Goal: Task Accomplishment & Management: Manage account settings

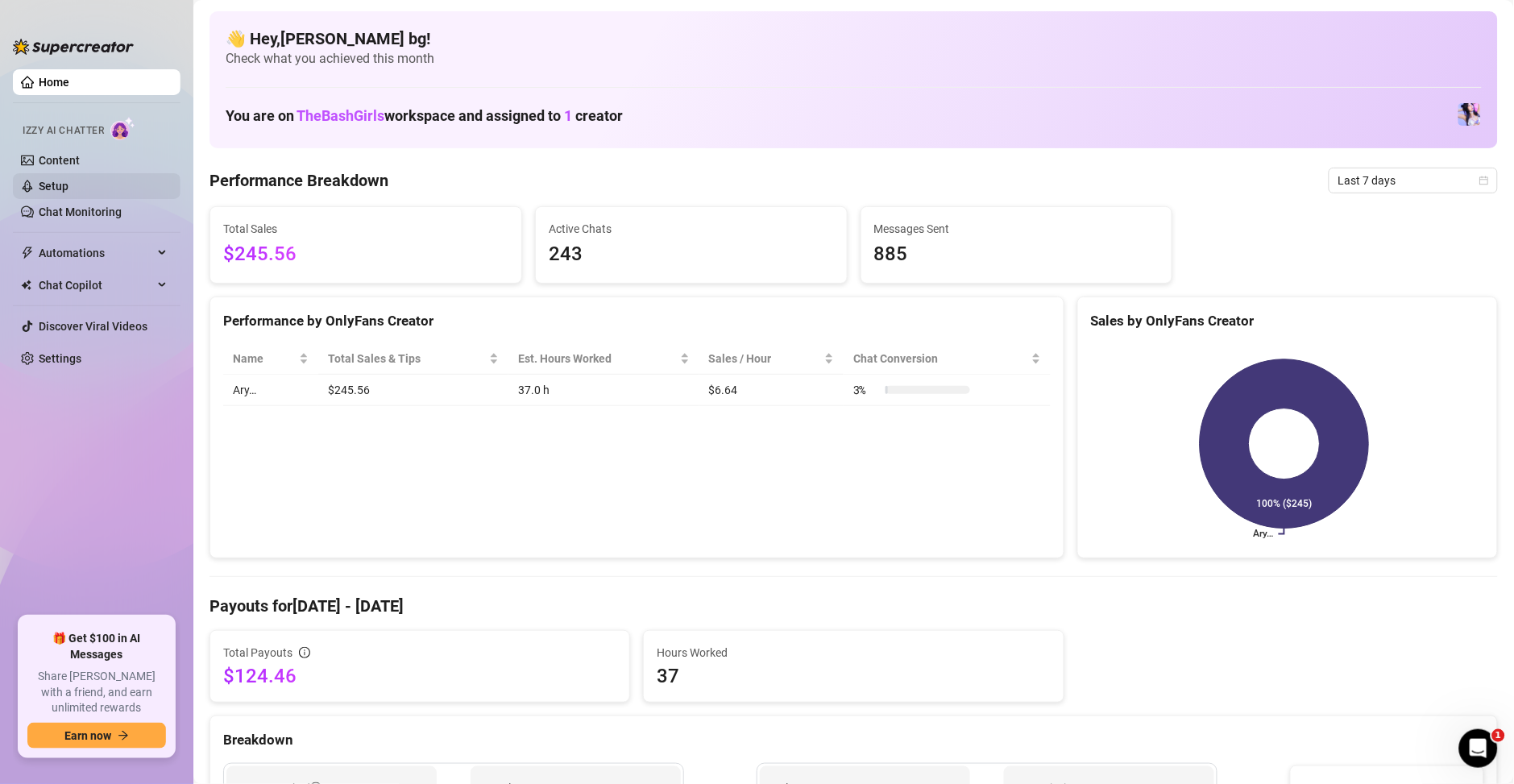
click at [53, 182] on link "Setup" at bounding box center [54, 186] width 30 height 13
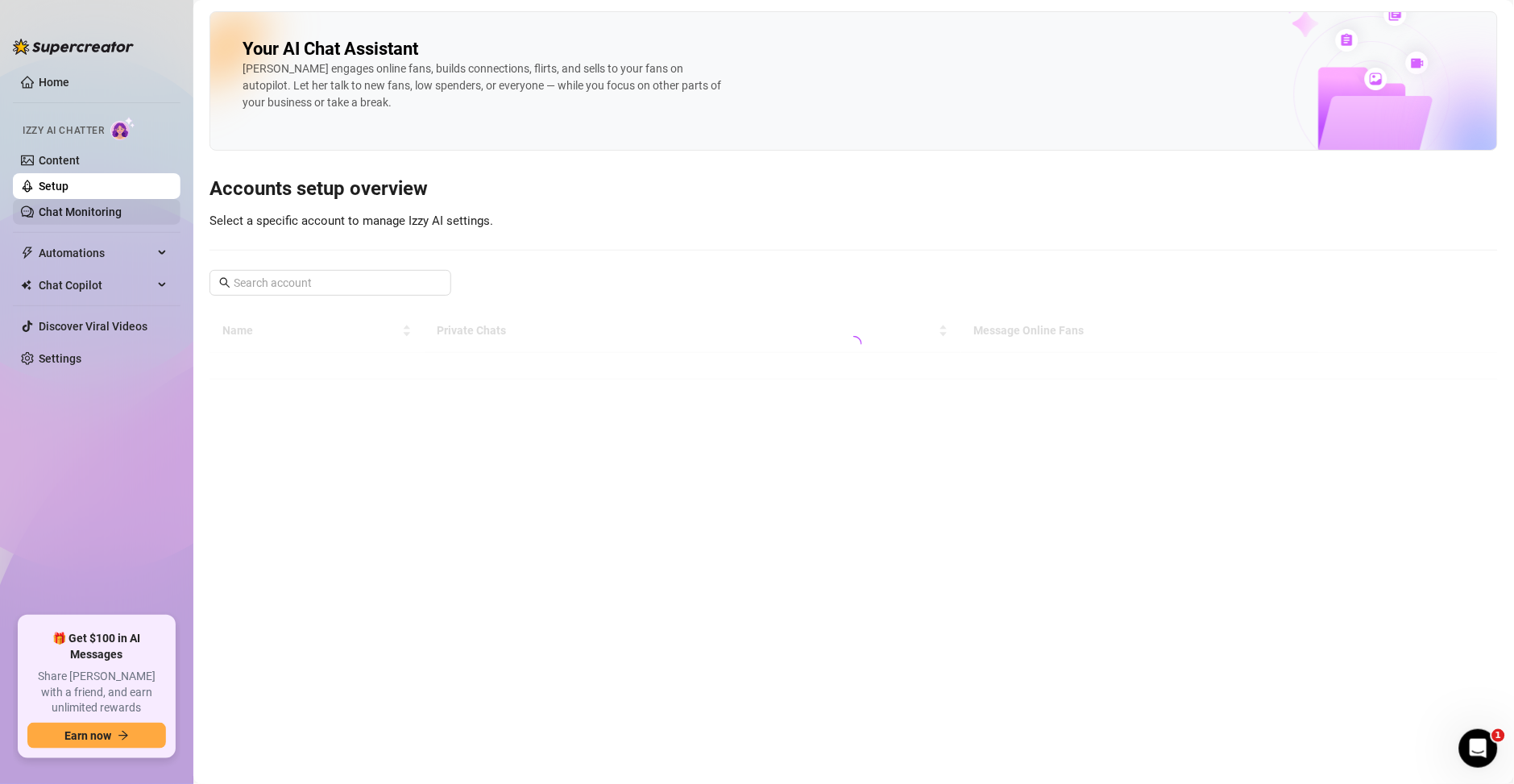
click at [62, 212] on link "Chat Monitoring" at bounding box center [80, 212] width 83 height 13
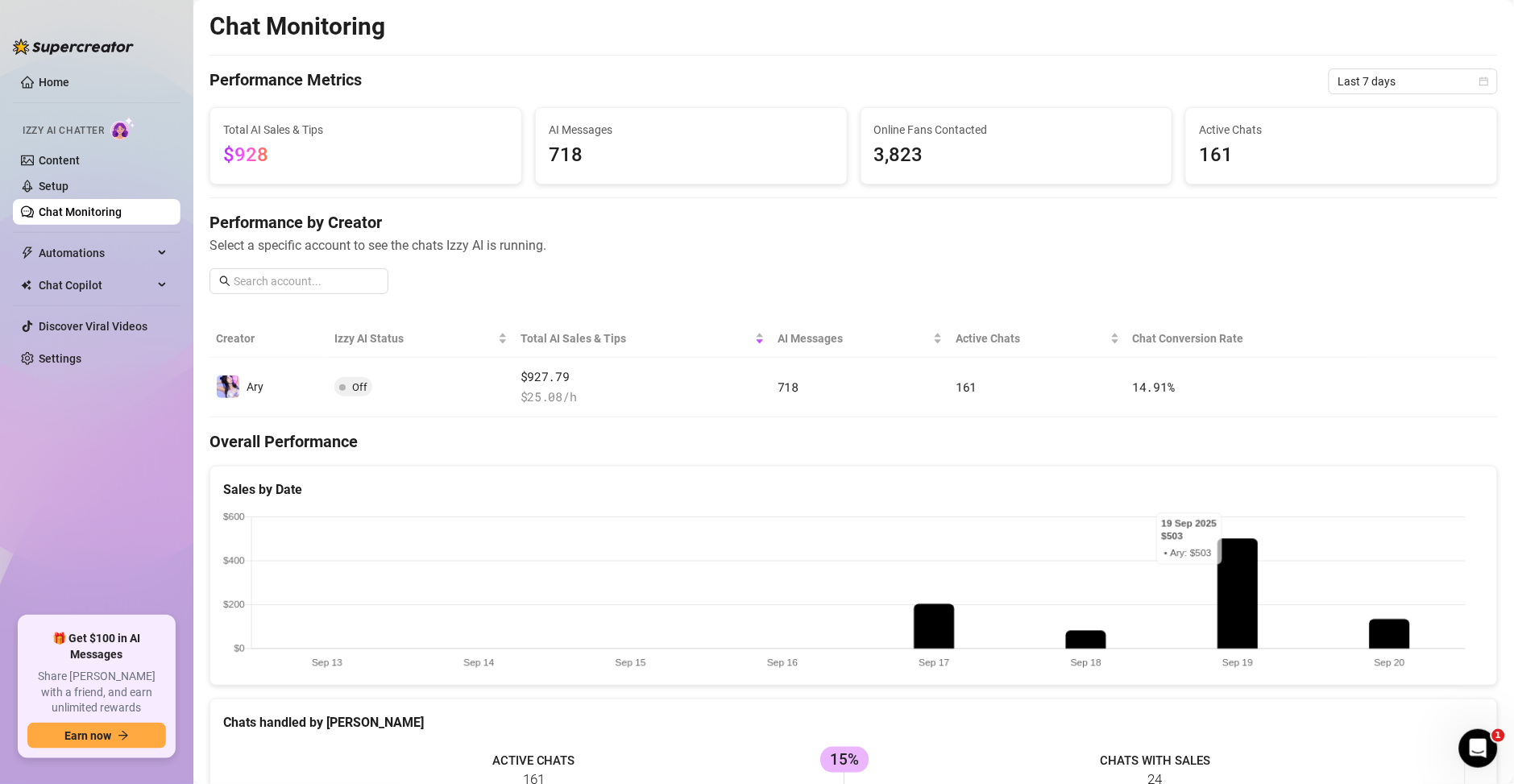
click at [1235, 535] on canvas at bounding box center [845, 592] width 1243 height 160
click at [1239, 558] on canvas at bounding box center [845, 592] width 1243 height 160
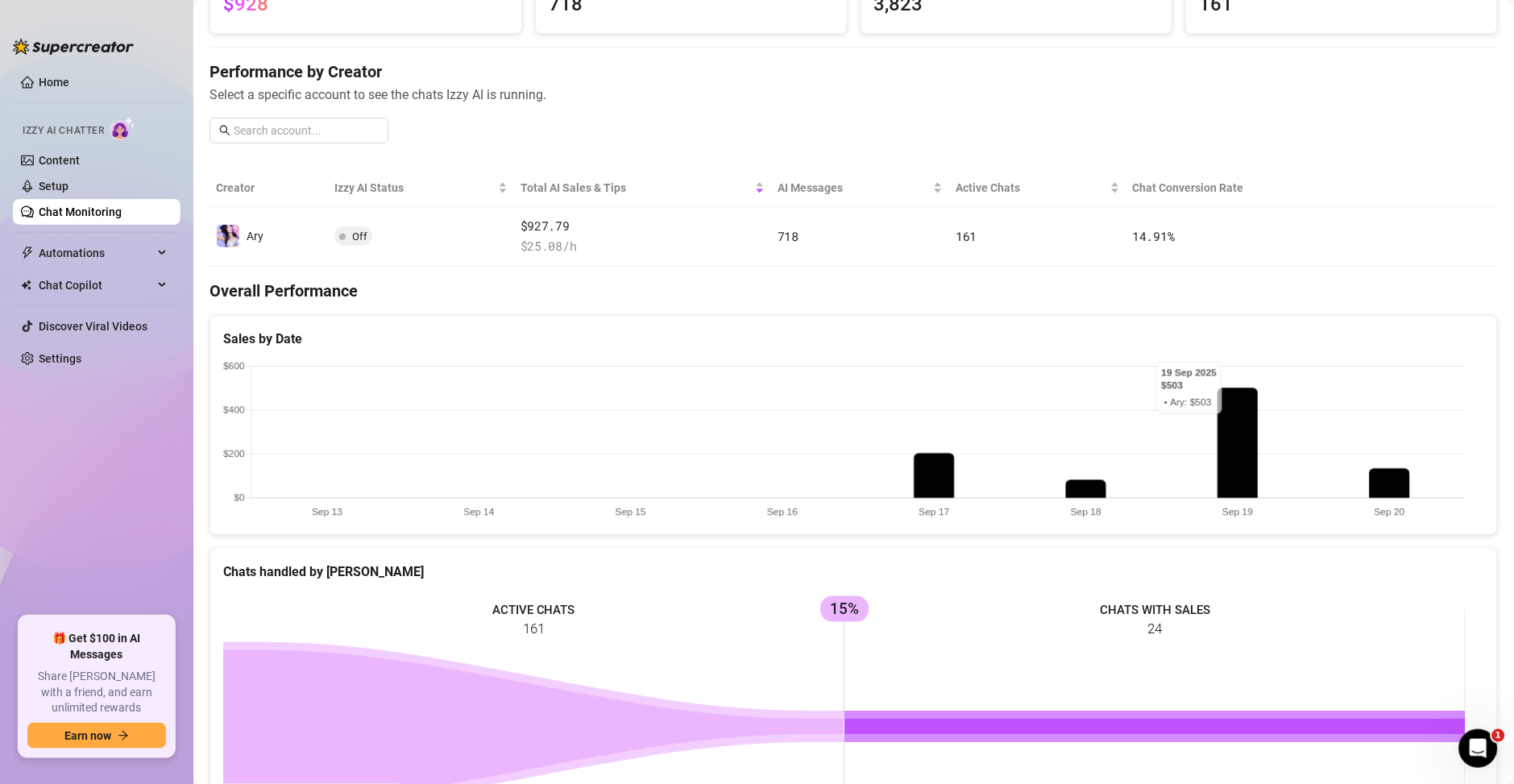
scroll to position [150, 0]
click at [123, 492] on ul "Home Izzy AI Chatter Content Setup Chat Monitoring Automations Chat Copilot Dis…" at bounding box center [97, 336] width 168 height 547
click at [65, 154] on link "Content" at bounding box center [60, 160] width 41 height 13
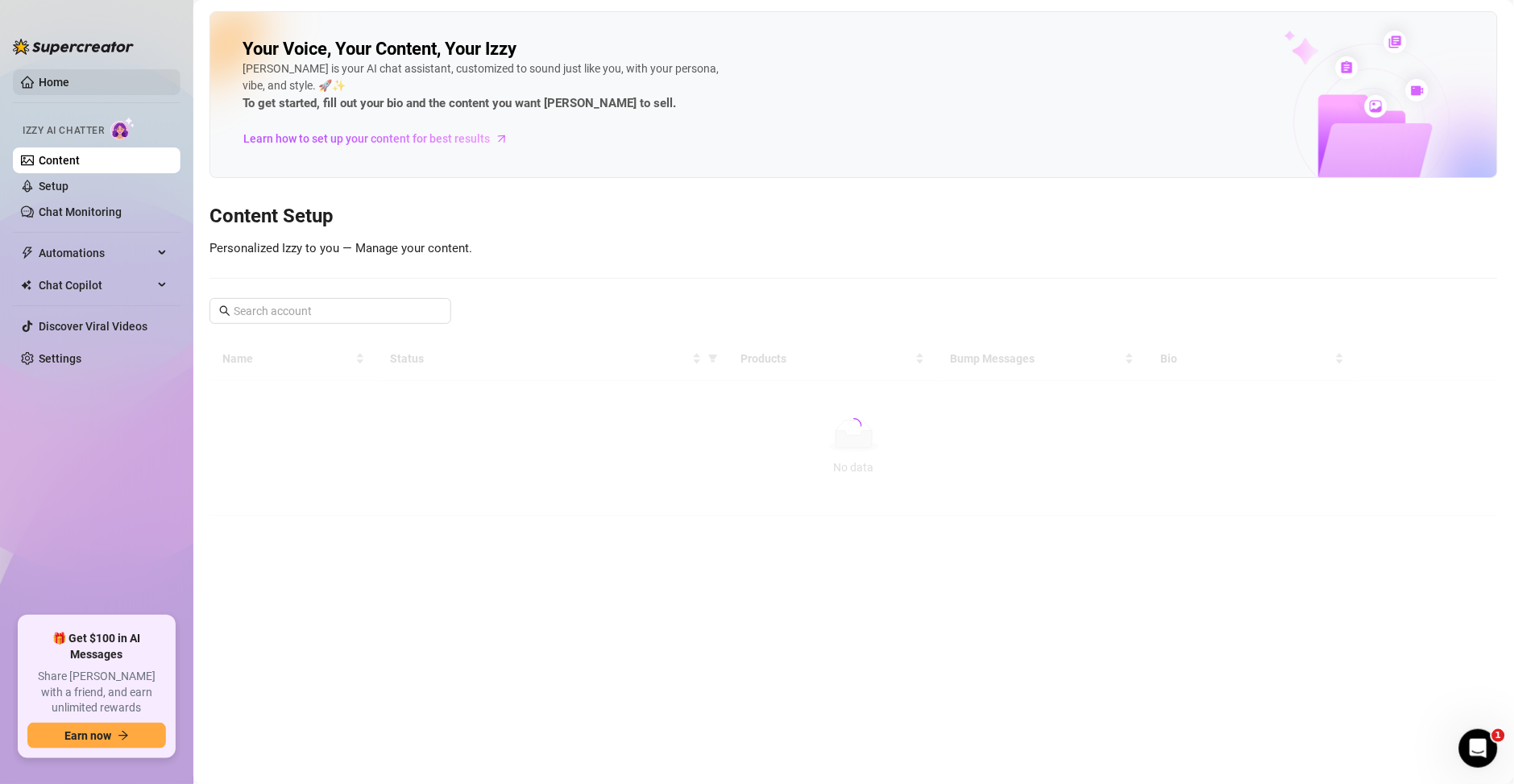
click at [69, 76] on link "Home" at bounding box center [54, 83] width 31 height 13
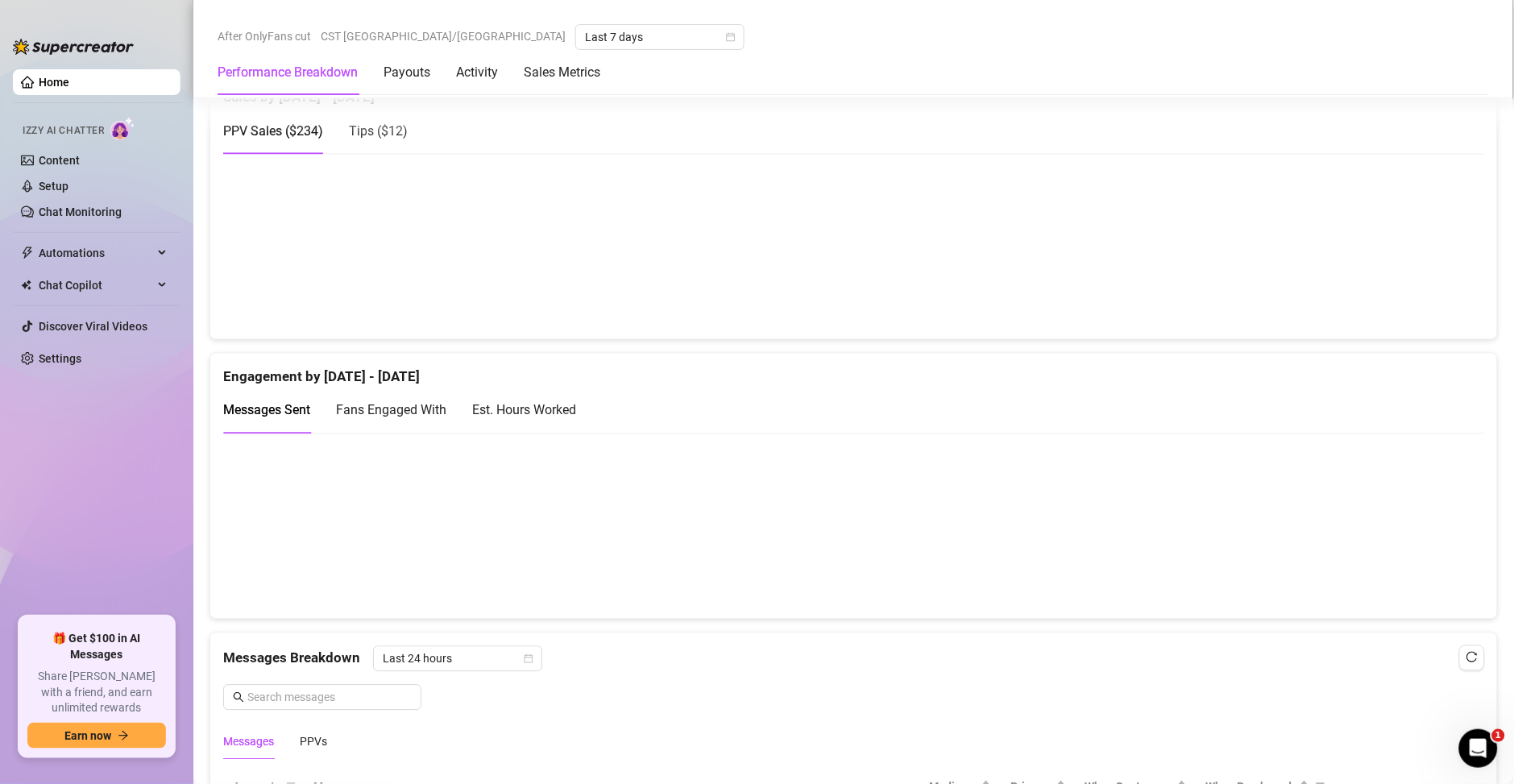
scroll to position [851, 0]
click at [530, 406] on div "Est. Hours Worked" at bounding box center [524, 412] width 104 height 20
click at [289, 420] on div "Messages Sent" at bounding box center [266, 412] width 87 height 20
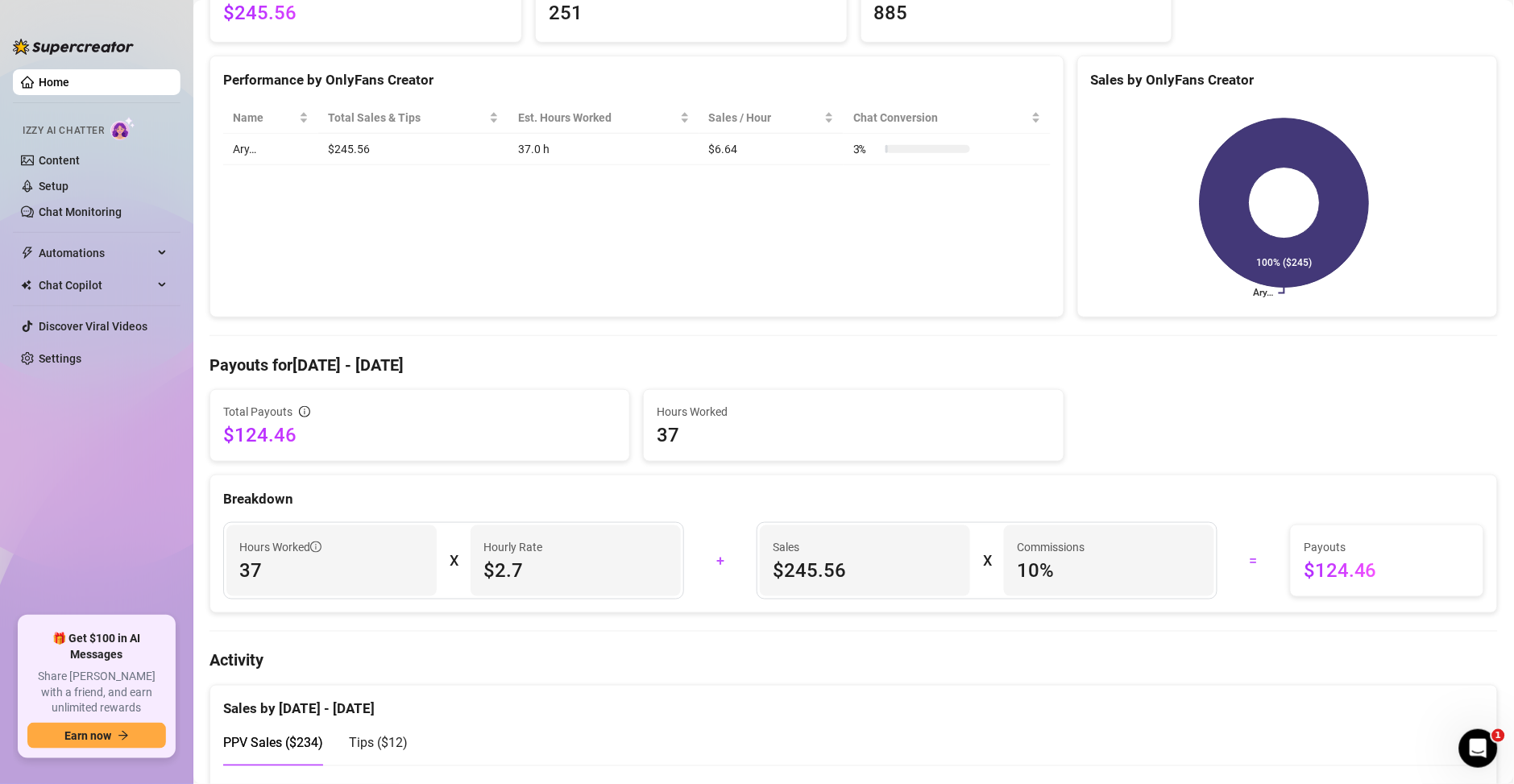
scroll to position [0, 0]
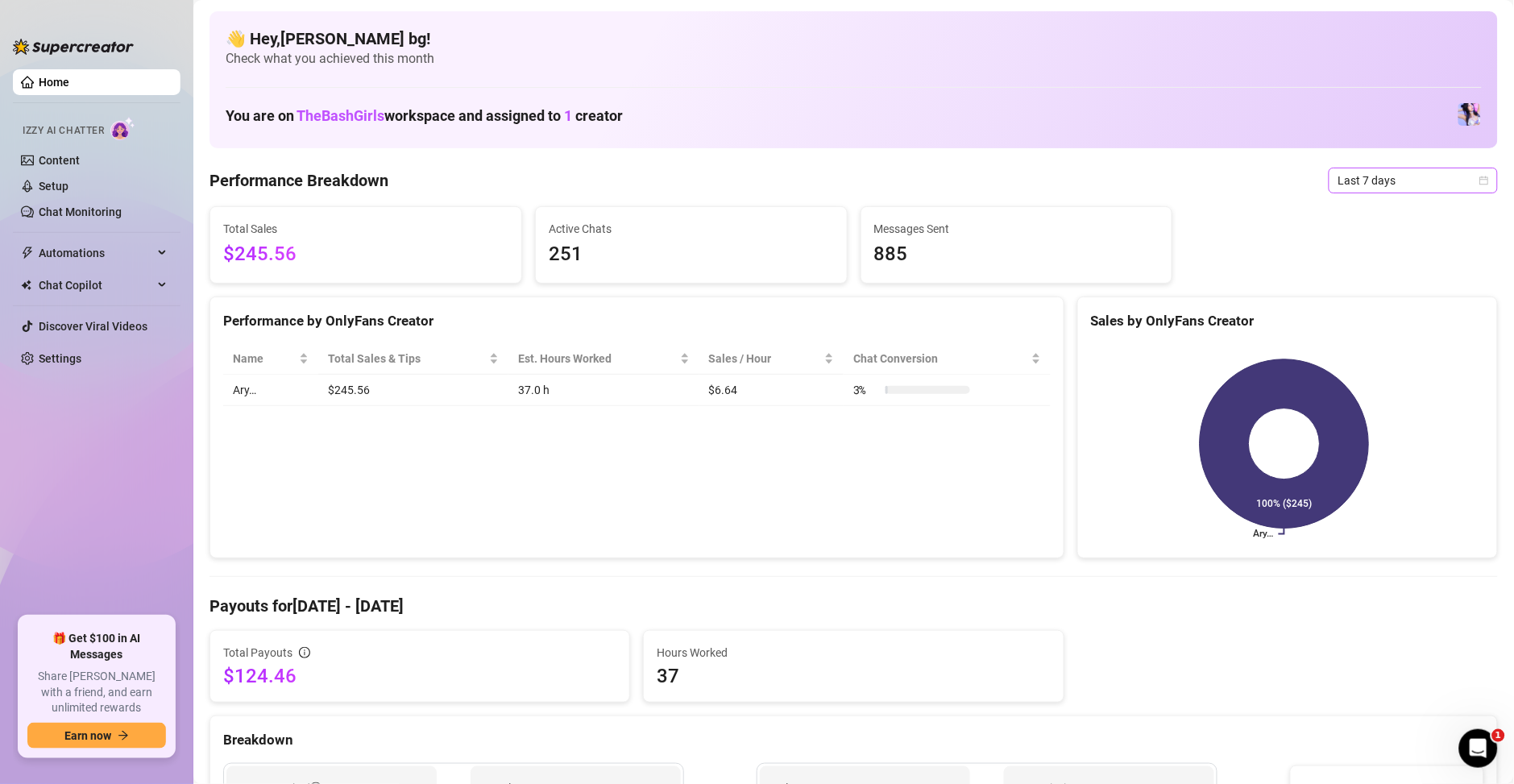
click at [1339, 171] on span "Last 7 days" at bounding box center [1413, 180] width 150 height 24
click at [1339, 327] on div "Custom date" at bounding box center [1395, 316] width 163 height 26
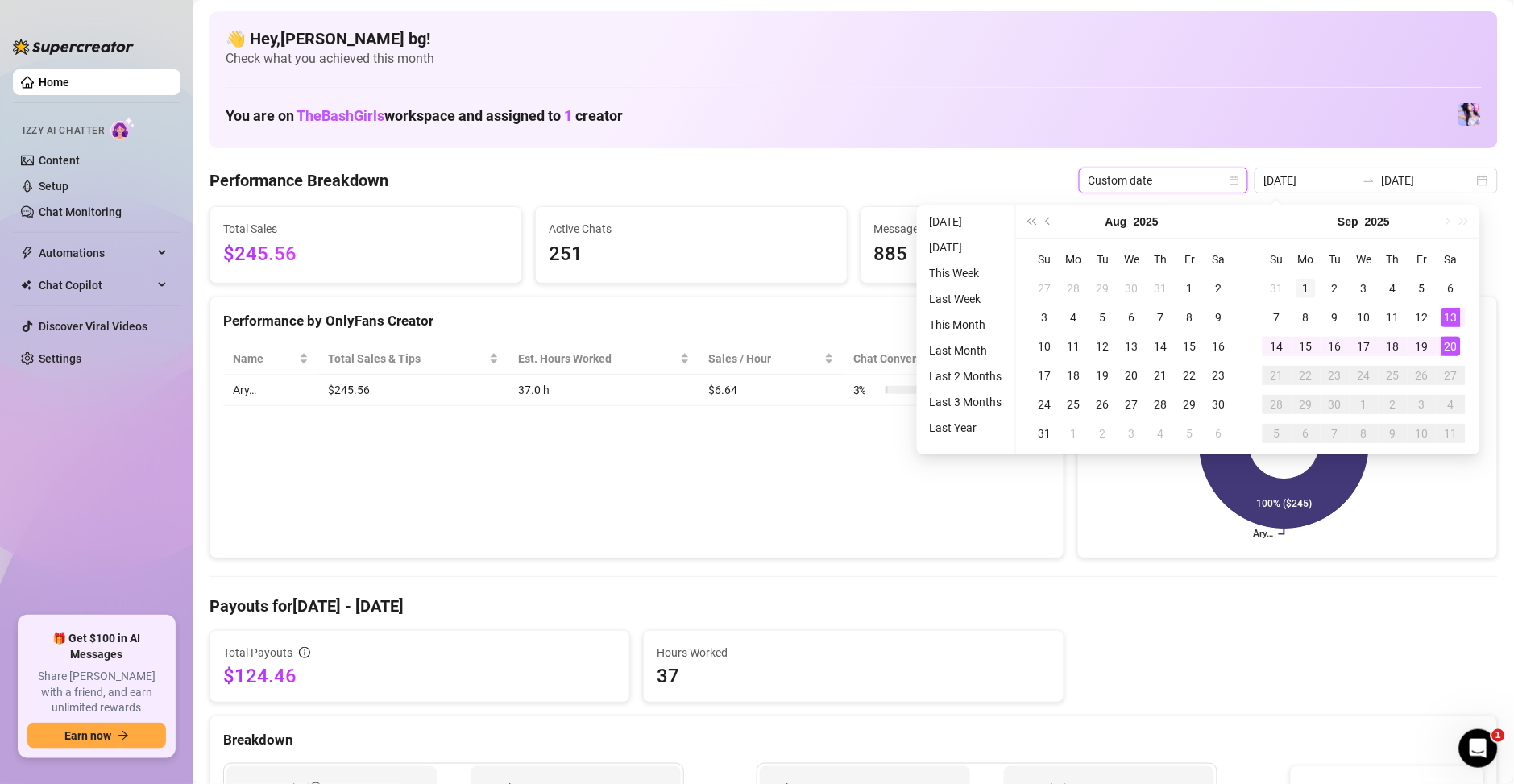
type input "[DATE]"
click at [1307, 292] on div "1" at bounding box center [1306, 287] width 19 height 19
type input "[DATE]"
click at [1426, 349] on div "19" at bounding box center [1421, 346] width 19 height 19
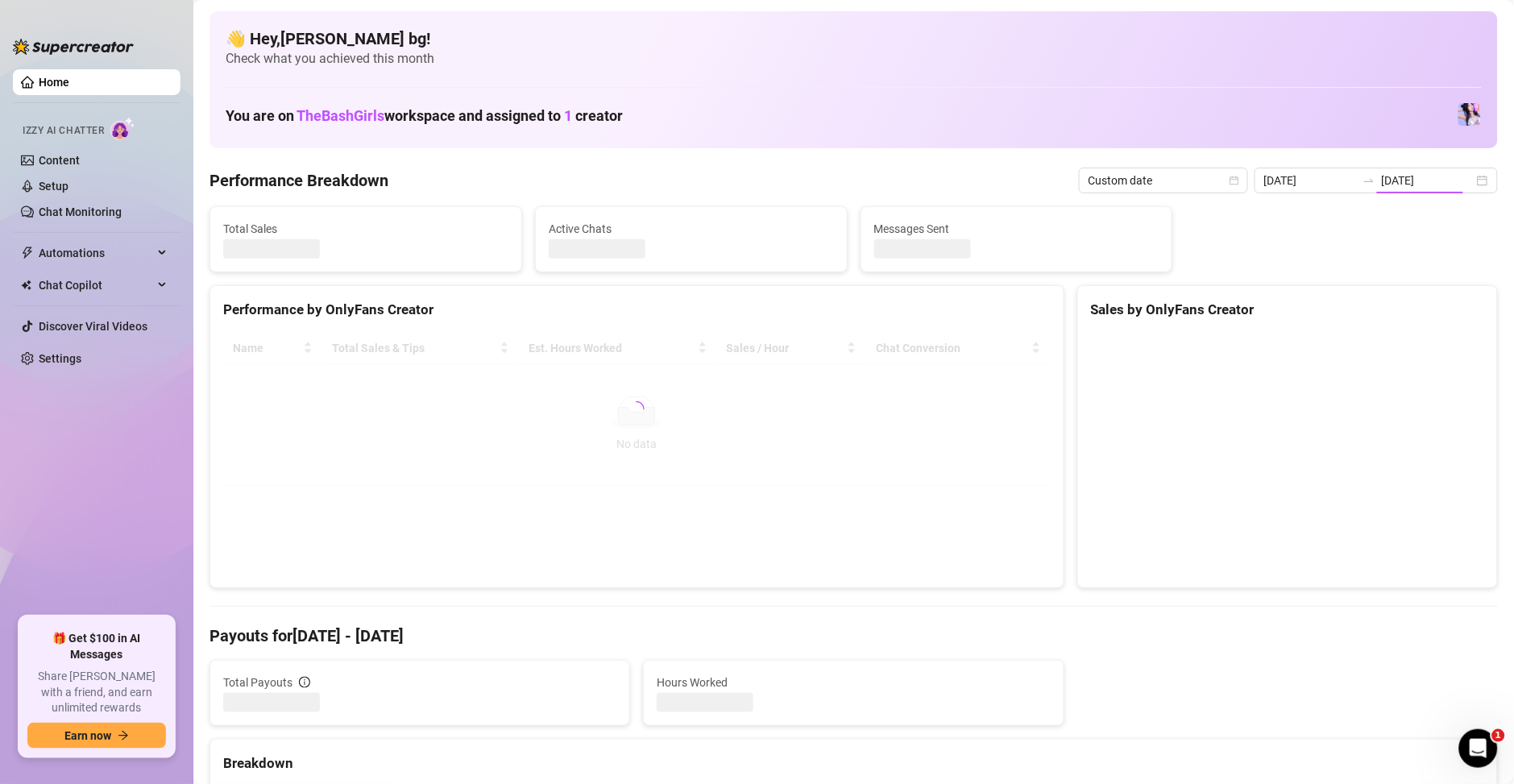
type input "[DATE]"
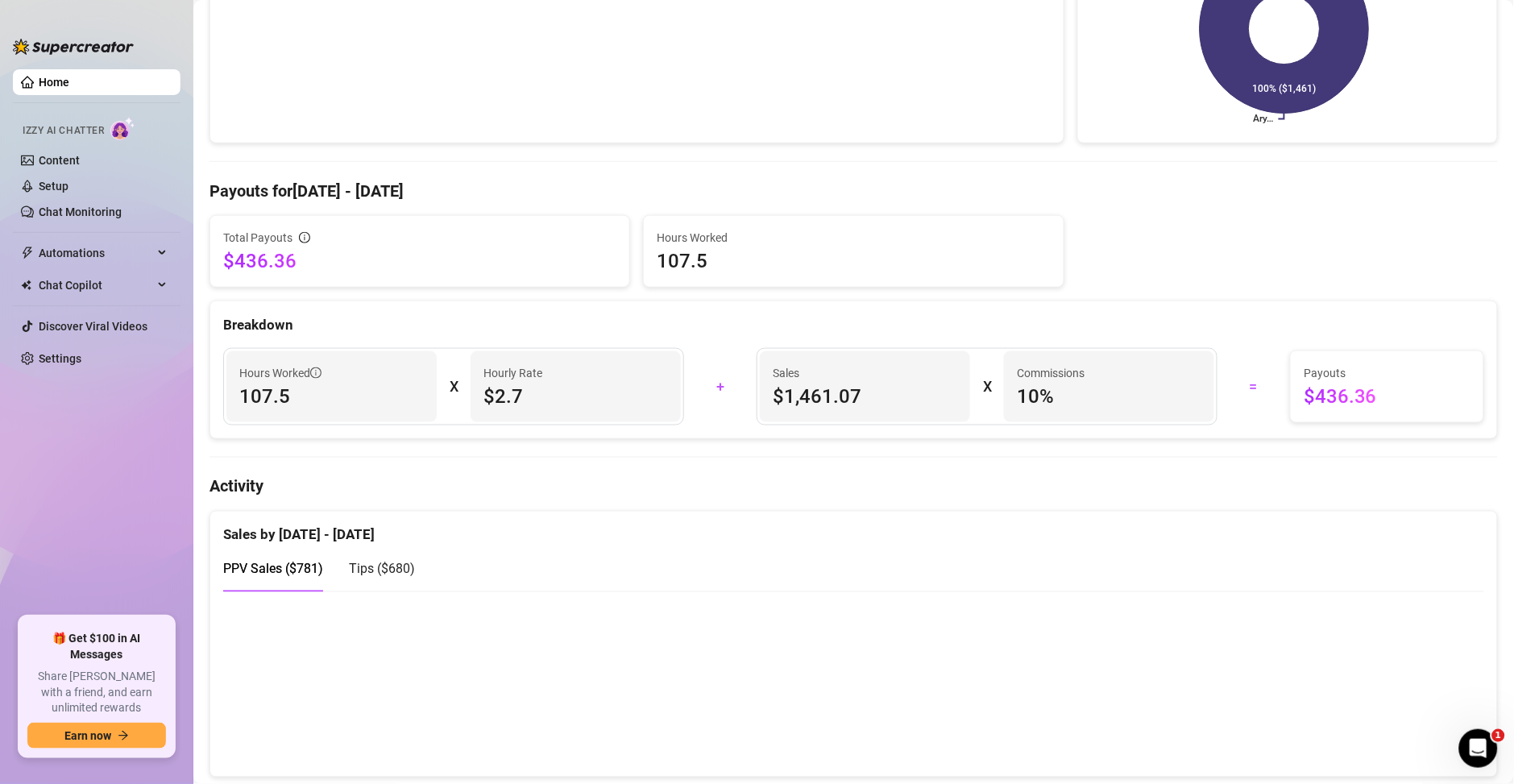
scroll to position [65, 0]
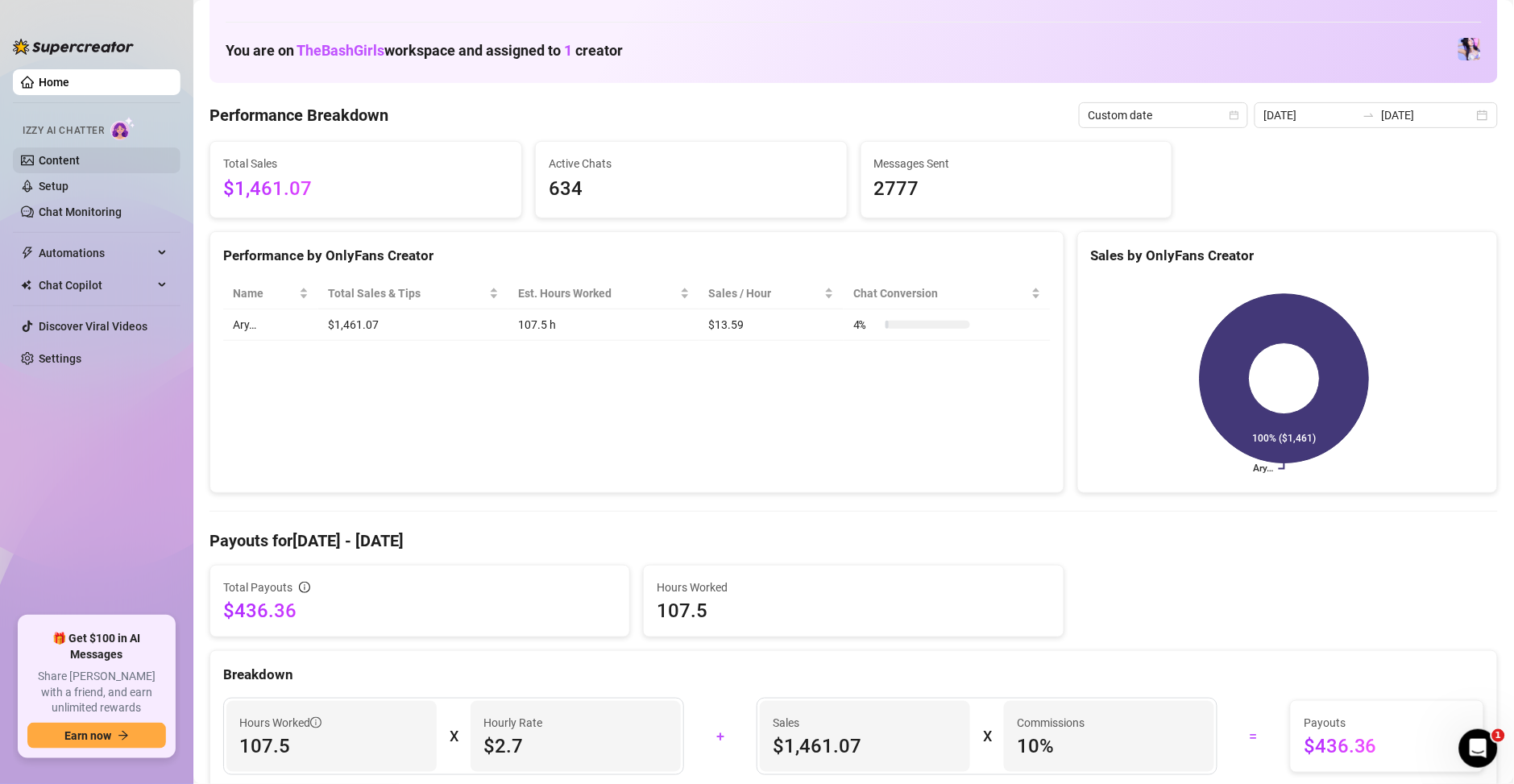
drag, startPoint x: 81, startPoint y: 158, endPoint x: 43, endPoint y: 161, distance: 38.1
click at [43, 161] on link "Content" at bounding box center [60, 160] width 41 height 13
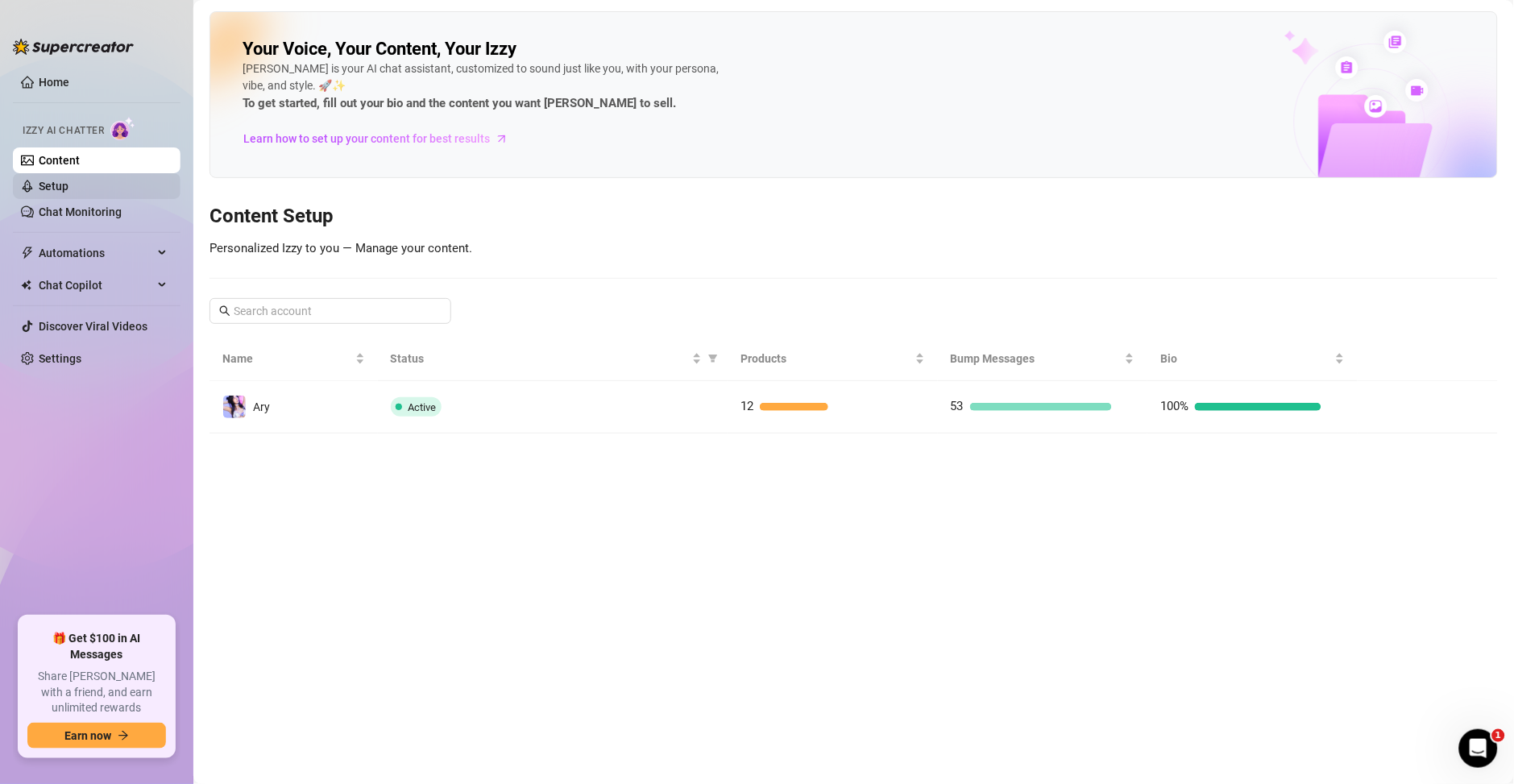
click at [50, 188] on link "Setup" at bounding box center [54, 186] width 30 height 13
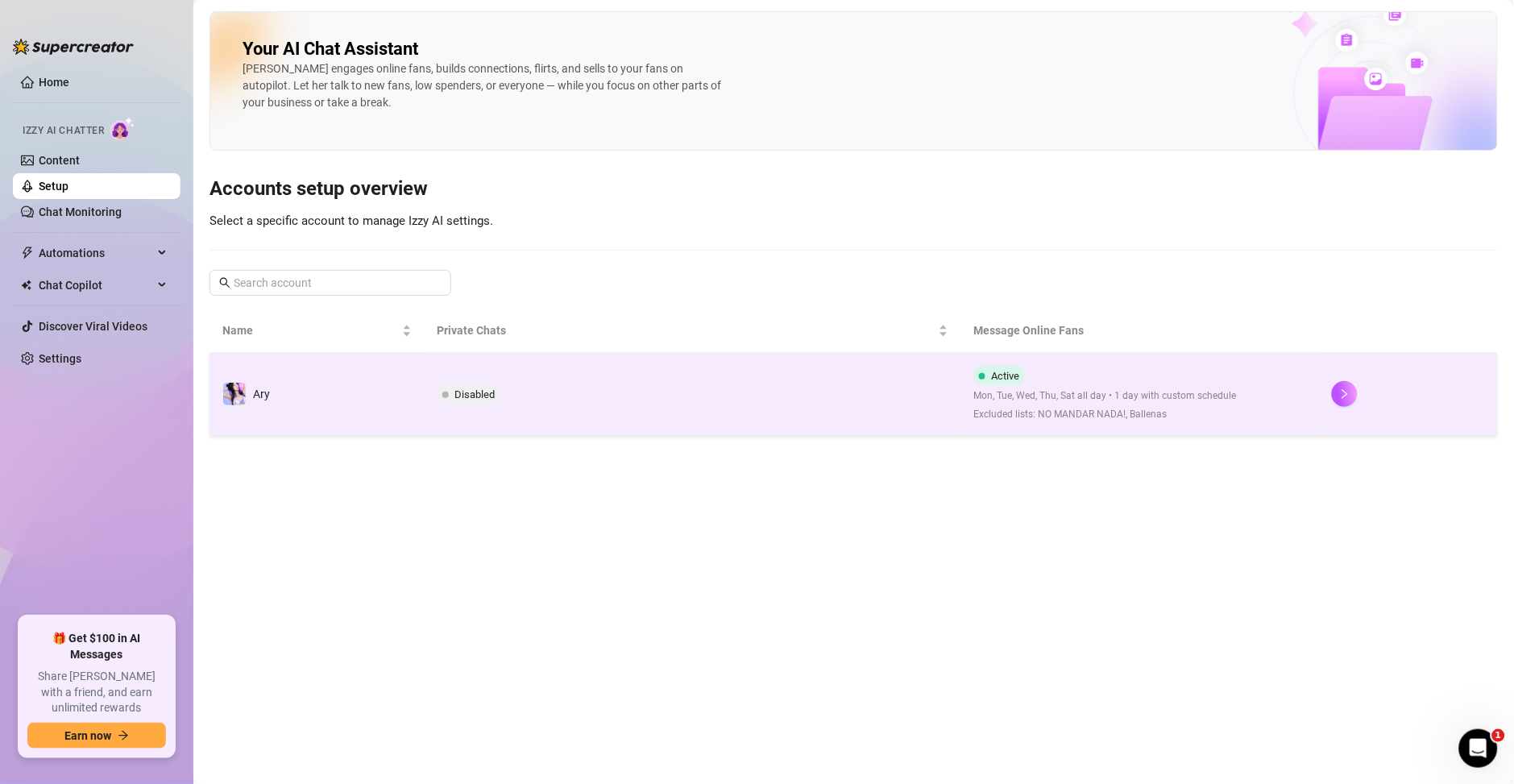
click at [1080, 405] on div "Mon, Tue, Wed, Thu, Sat all day • 1 day with custom schedule Excluded lists: NO…" at bounding box center [1106, 405] width 263 height 34
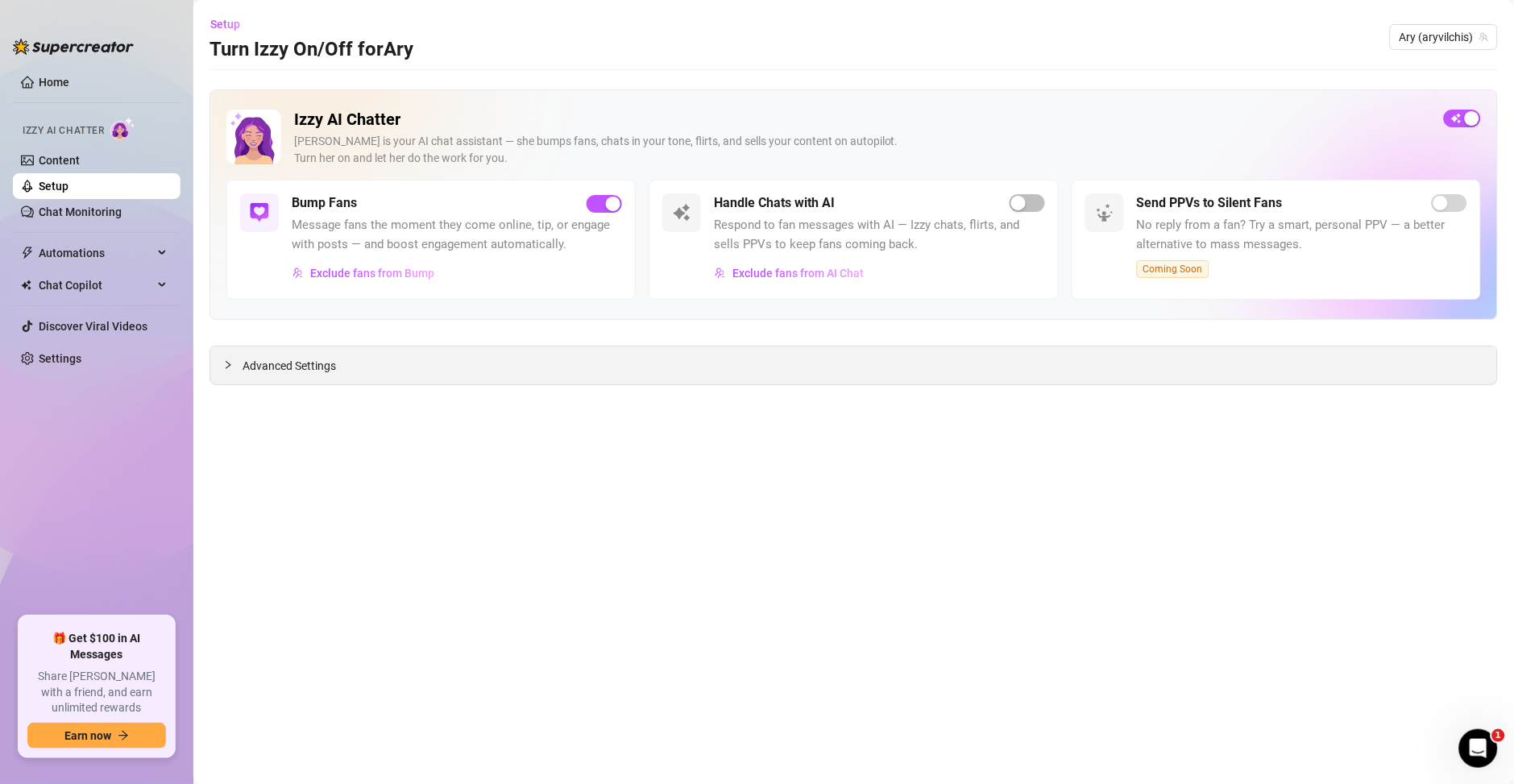
click at [479, 360] on div "Advanced Settings" at bounding box center [854, 365] width 1287 height 38
click at [321, 373] on span "Advanced Settings" at bounding box center [289, 365] width 93 height 17
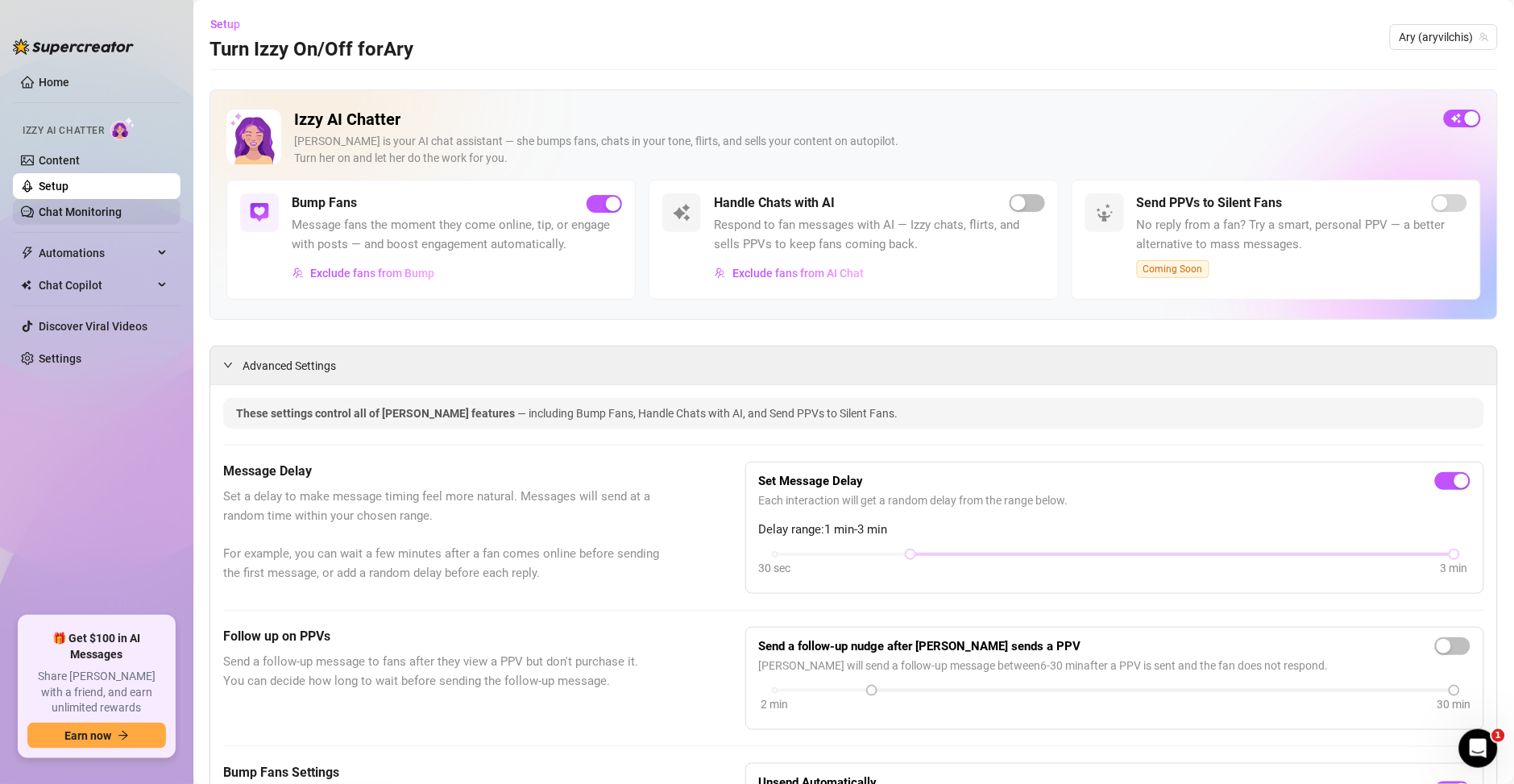
click at [103, 208] on link "Chat Monitoring" at bounding box center [80, 212] width 83 height 13
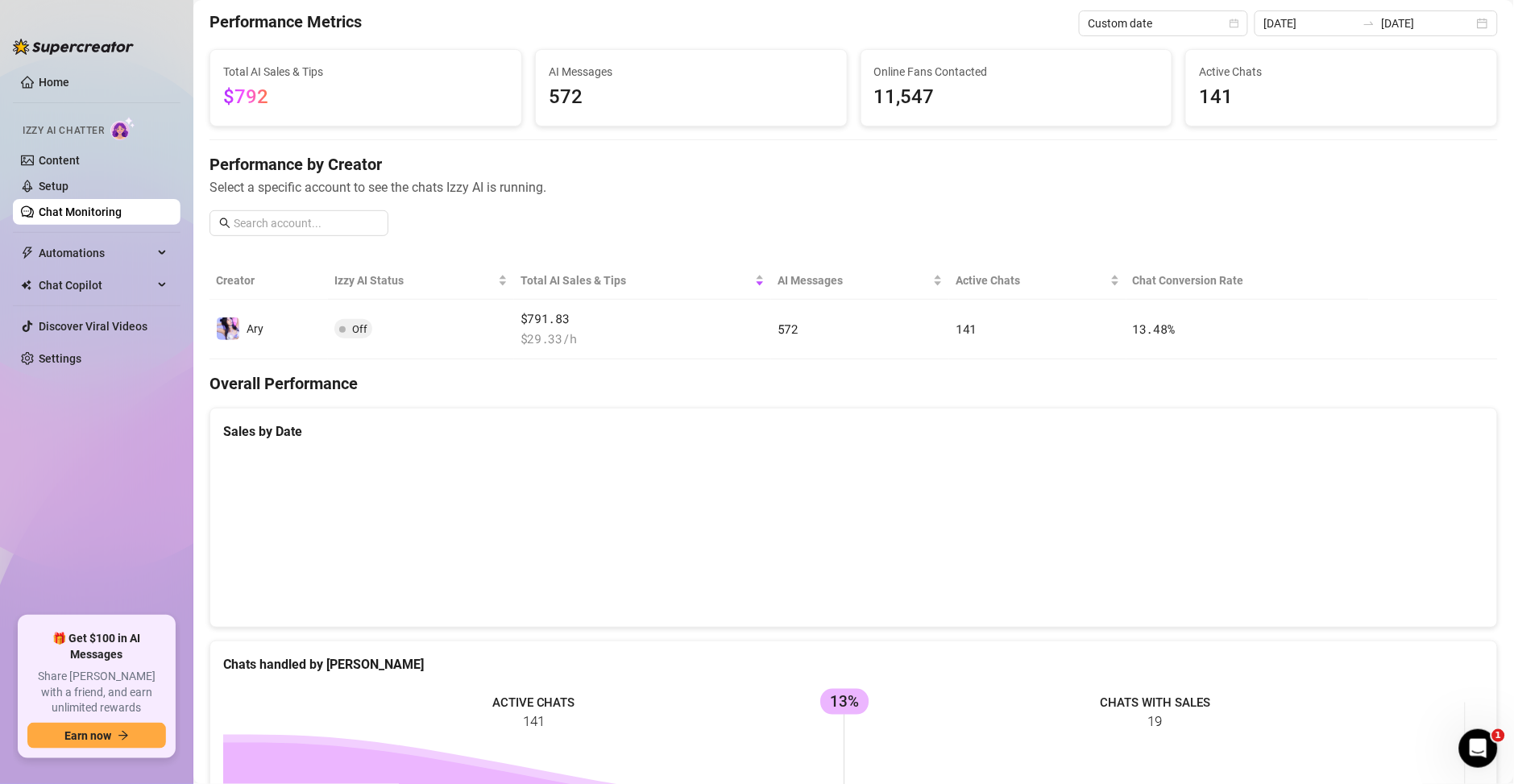
scroll to position [58, 0]
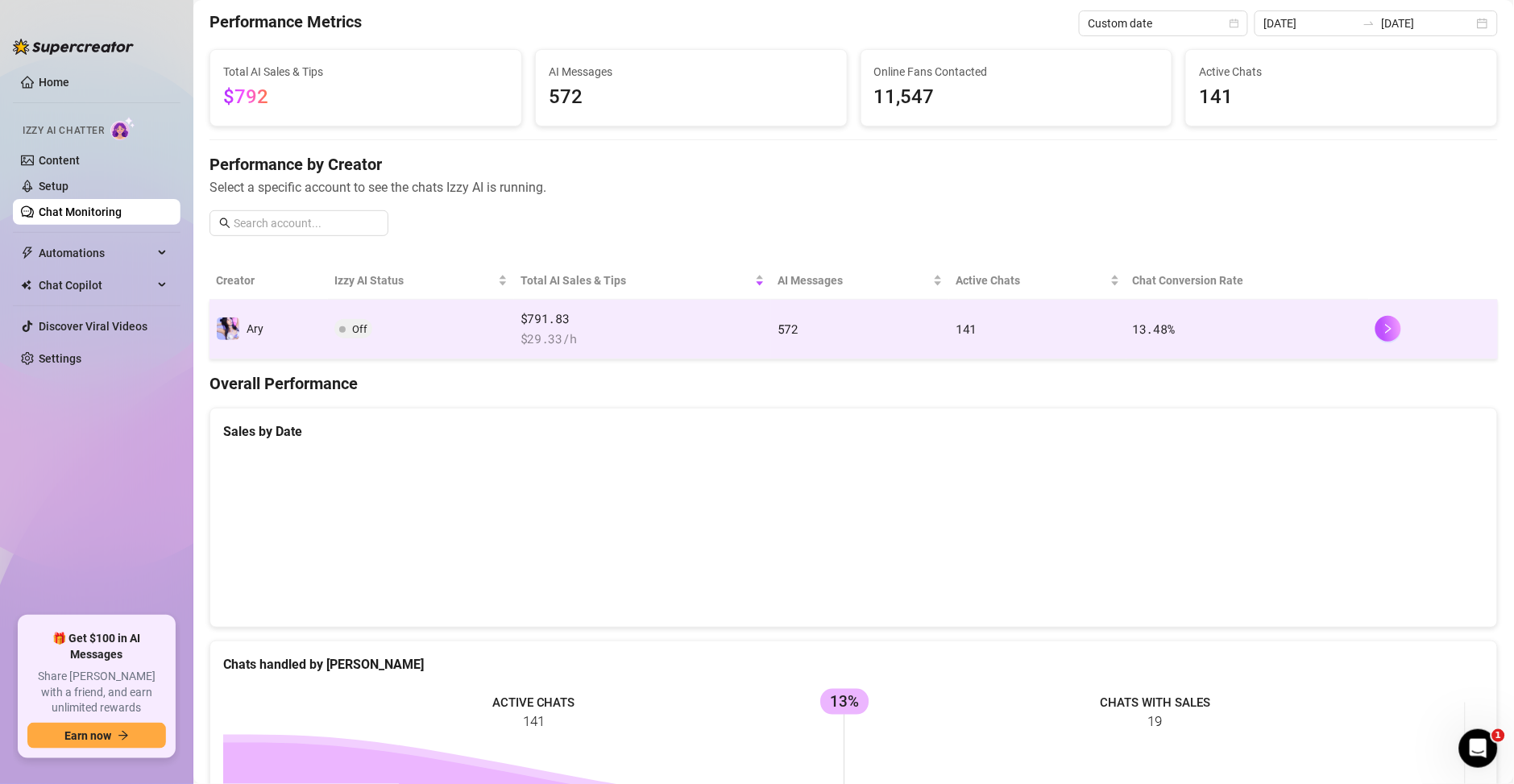
click at [539, 336] on span "$ 29.33 /h" at bounding box center [642, 339] width 244 height 19
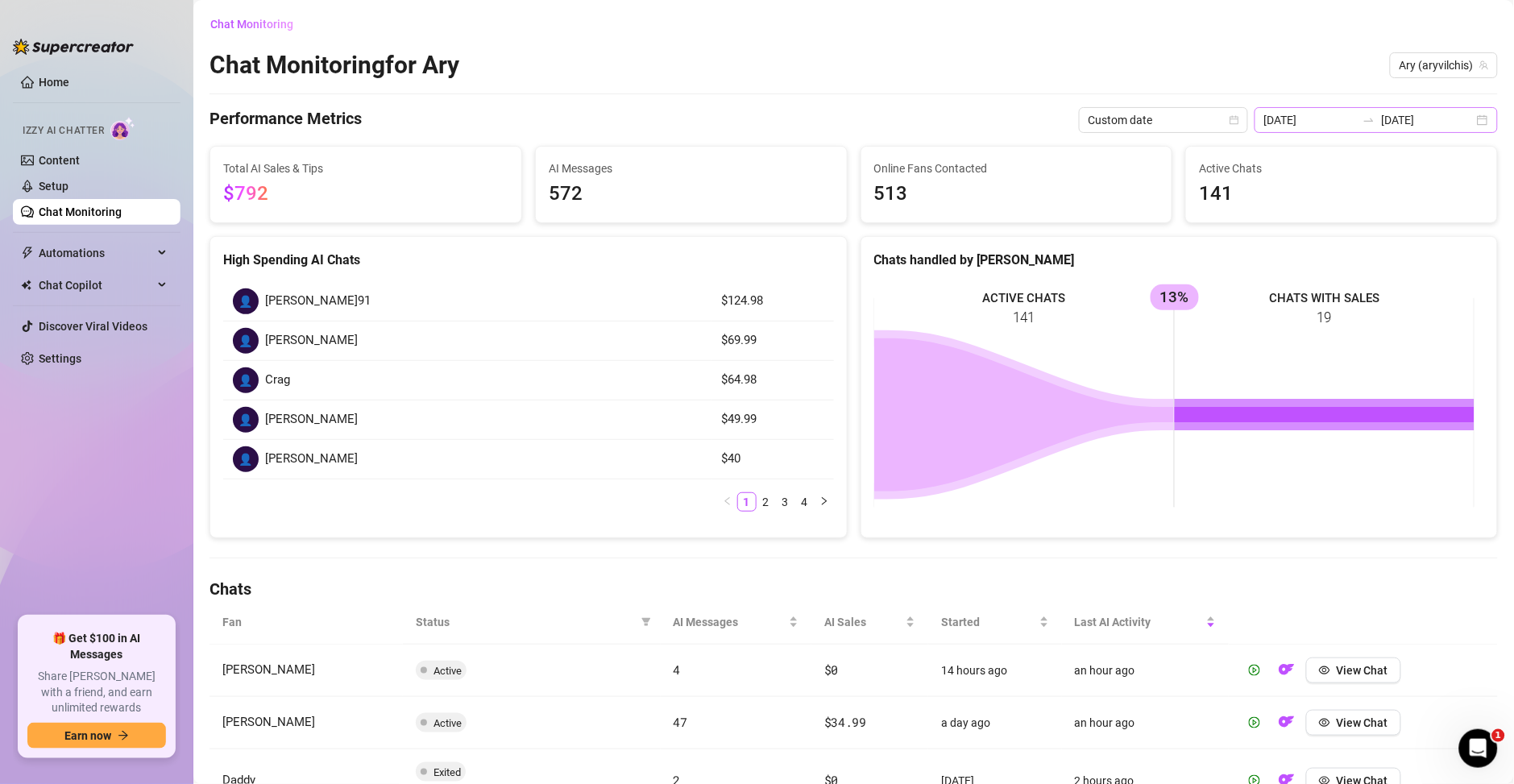
click at [1363, 114] on icon "swap-right" at bounding box center [1369, 120] width 13 height 13
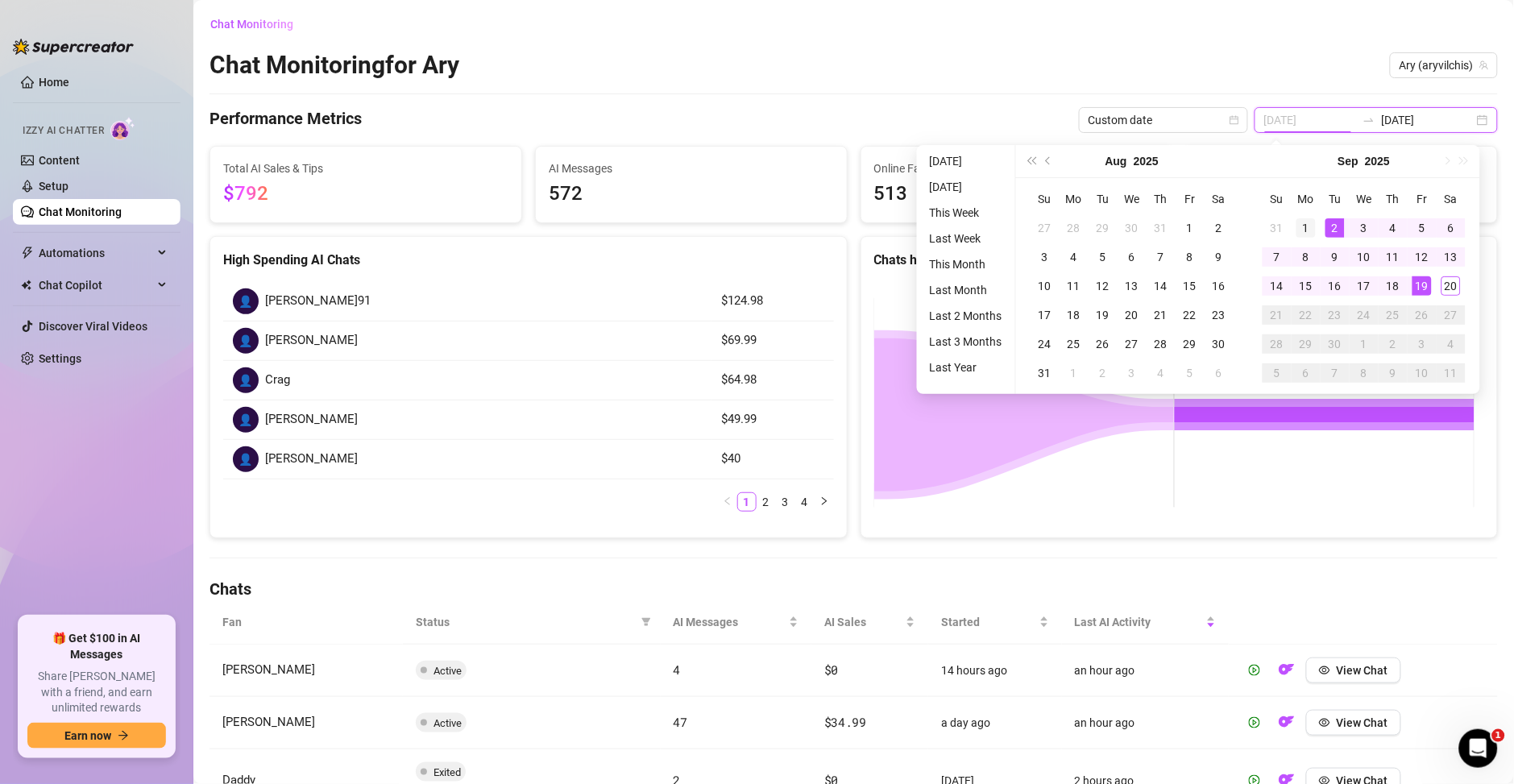
type input "[DATE]"
click at [1309, 226] on div "1" at bounding box center [1306, 227] width 19 height 19
type input "[DATE]"
click at [1450, 285] on div "20" at bounding box center [1451, 285] width 19 height 19
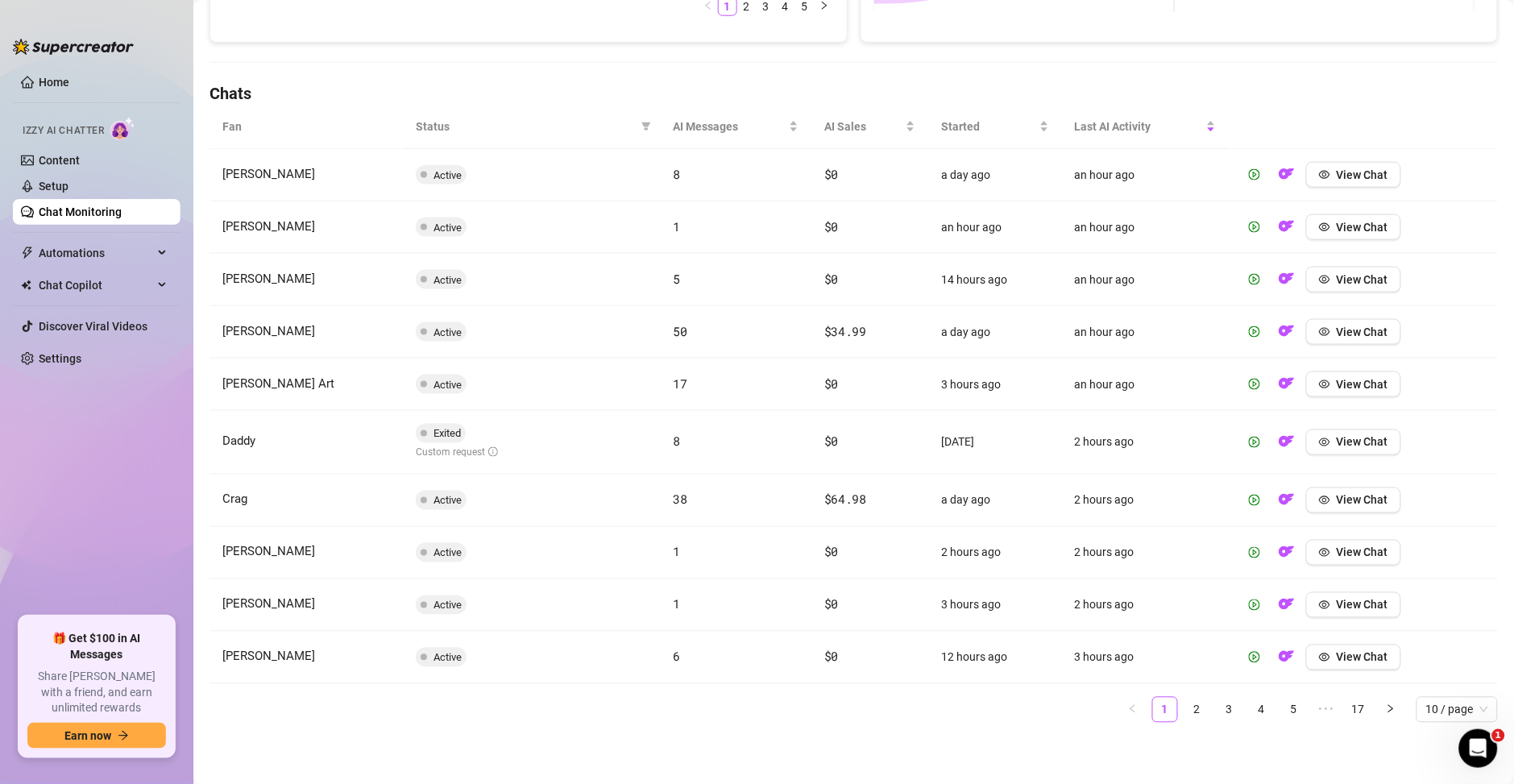
scroll to position [506, 0]
click at [488, 447] on icon "info-circle" at bounding box center [493, 452] width 10 height 10
click at [1337, 438] on span "View Chat" at bounding box center [1363, 443] width 51 height 13
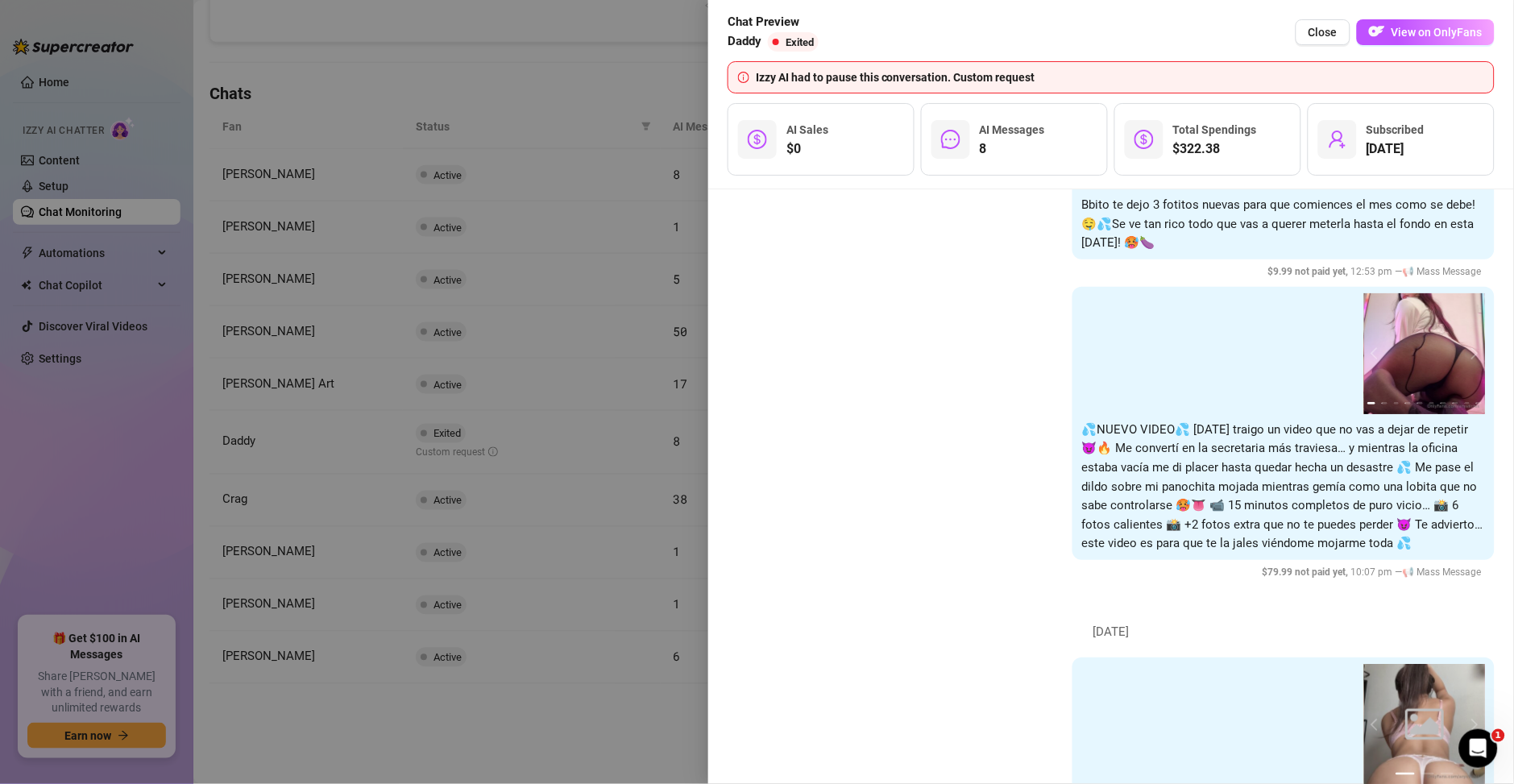
scroll to position [0, 0]
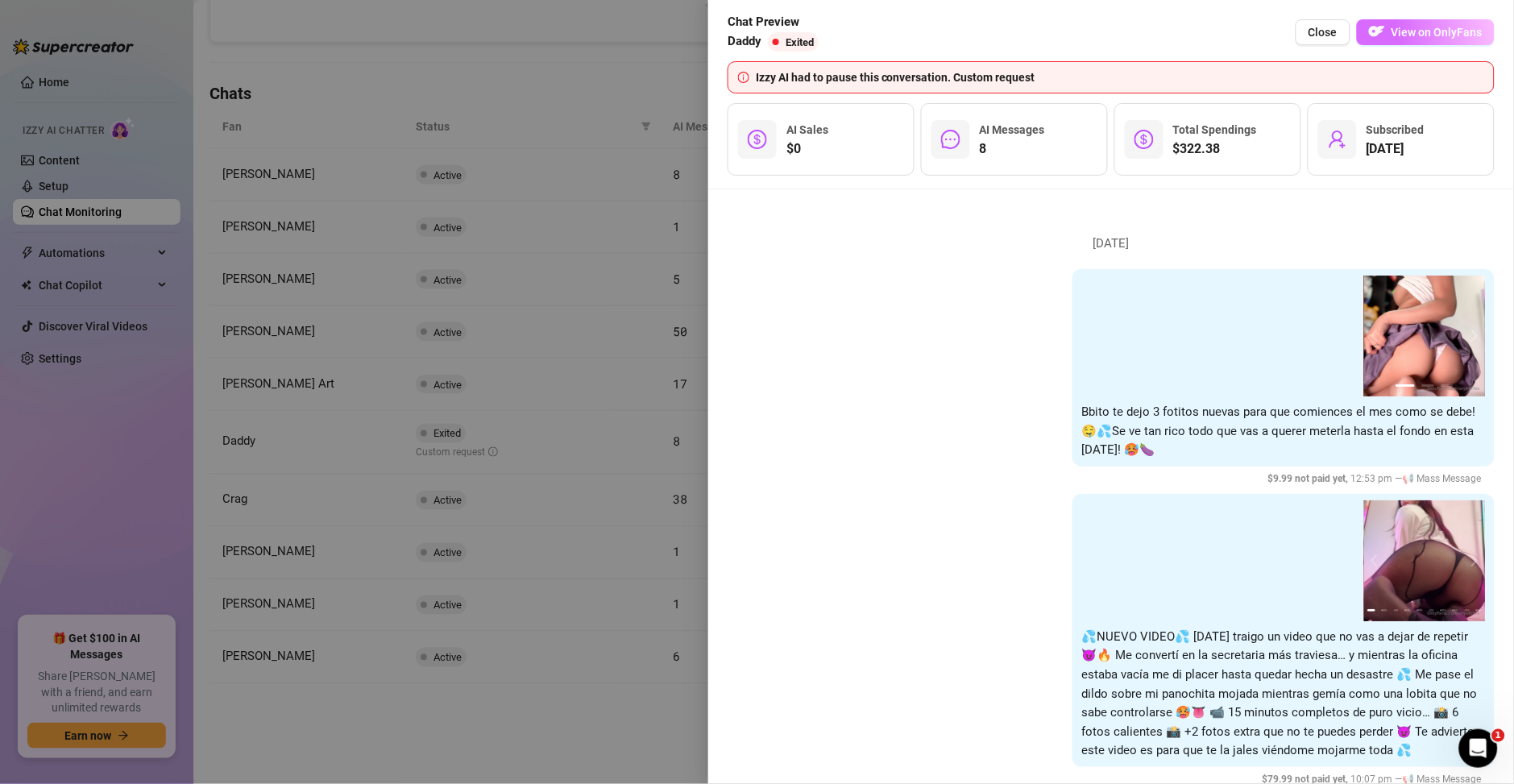
click at [1407, 36] on span "View on OnlyFans" at bounding box center [1437, 32] width 91 height 13
click at [434, 249] on div at bounding box center [757, 392] width 1514 height 784
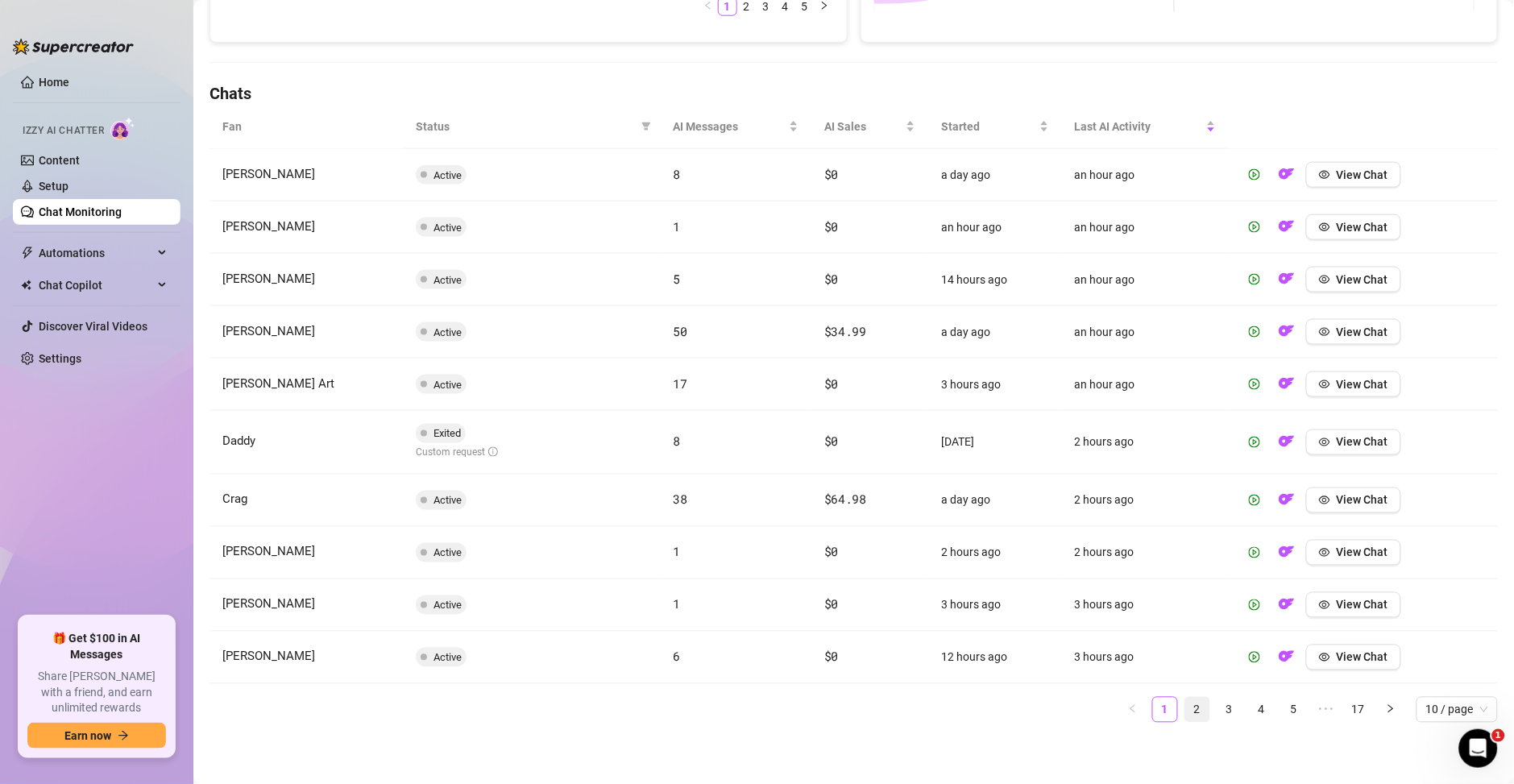
click at [1185, 715] on link "2" at bounding box center [1197, 709] width 24 height 24
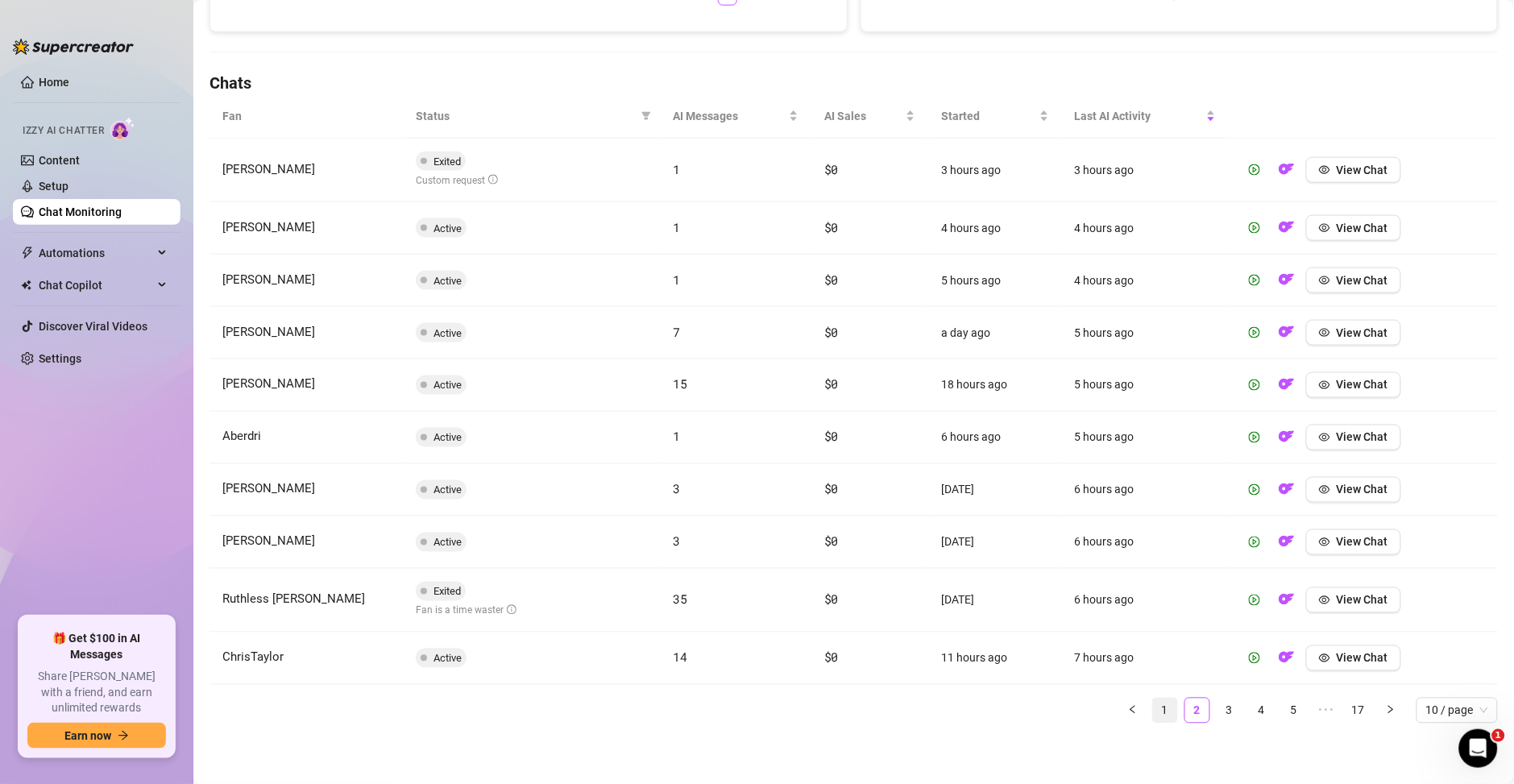
click at [1153, 709] on link "1" at bounding box center [1164, 710] width 24 height 24
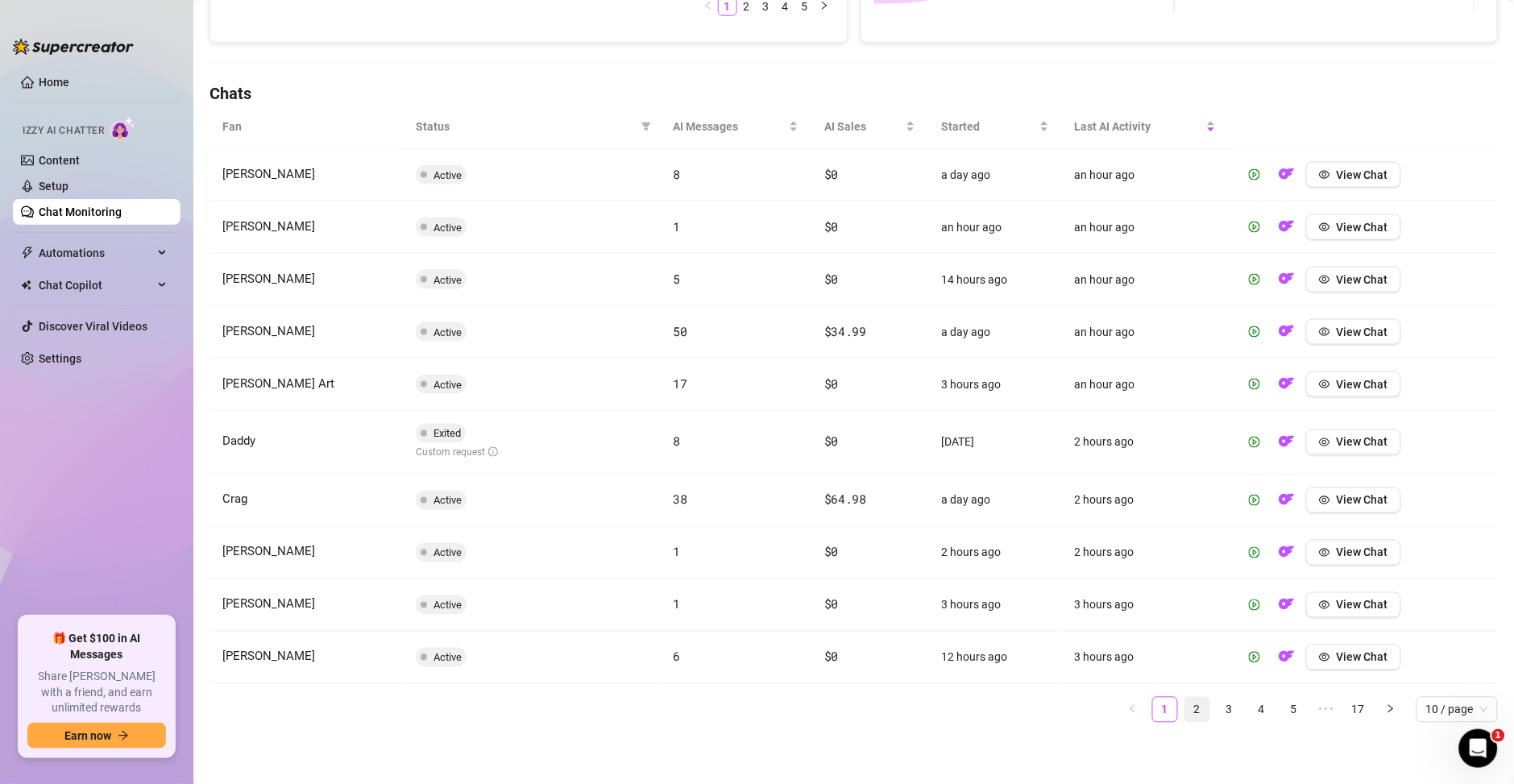
click at [1185, 716] on link "2" at bounding box center [1197, 709] width 24 height 24
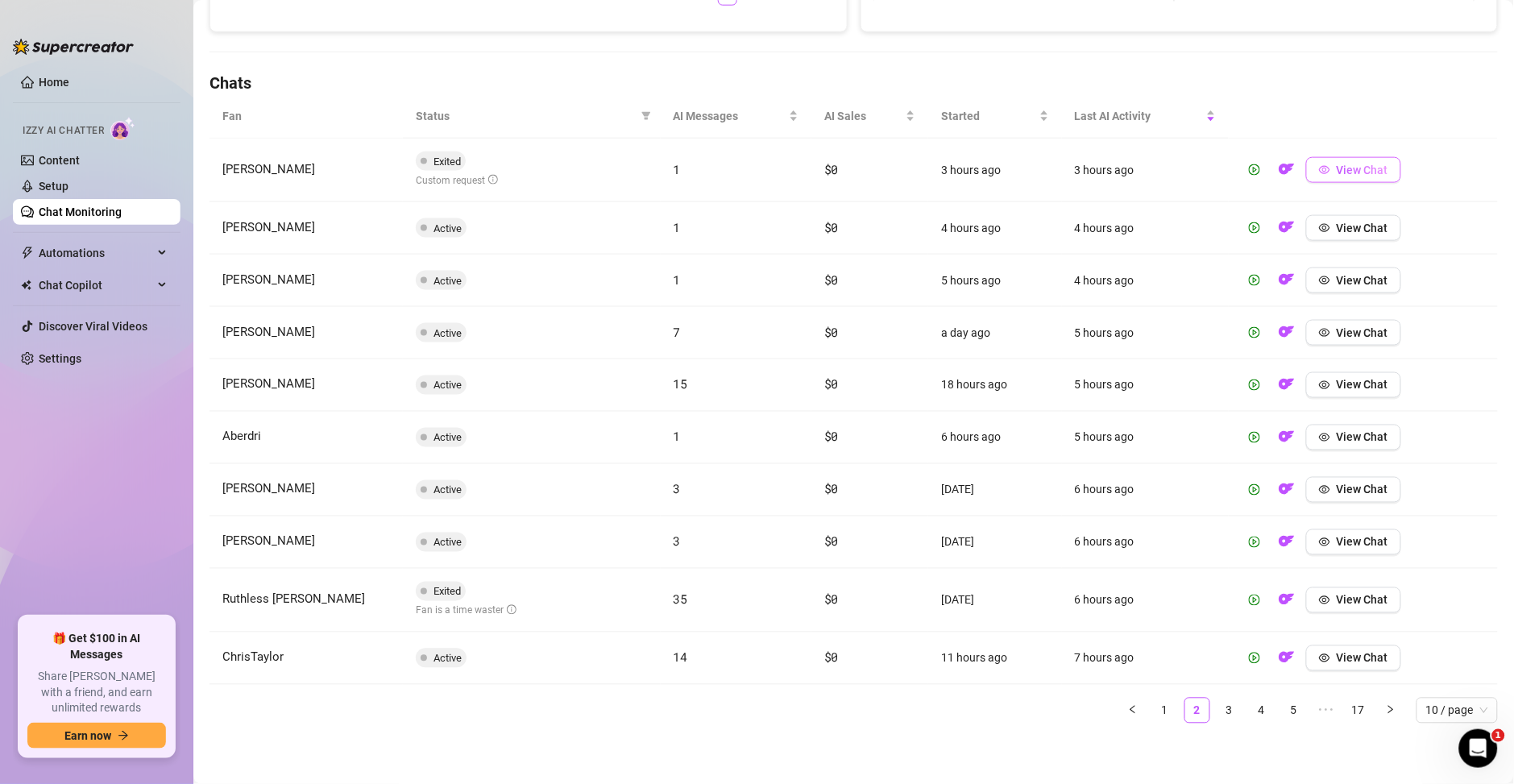
click at [1343, 175] on span "View Chat" at bounding box center [1363, 170] width 51 height 13
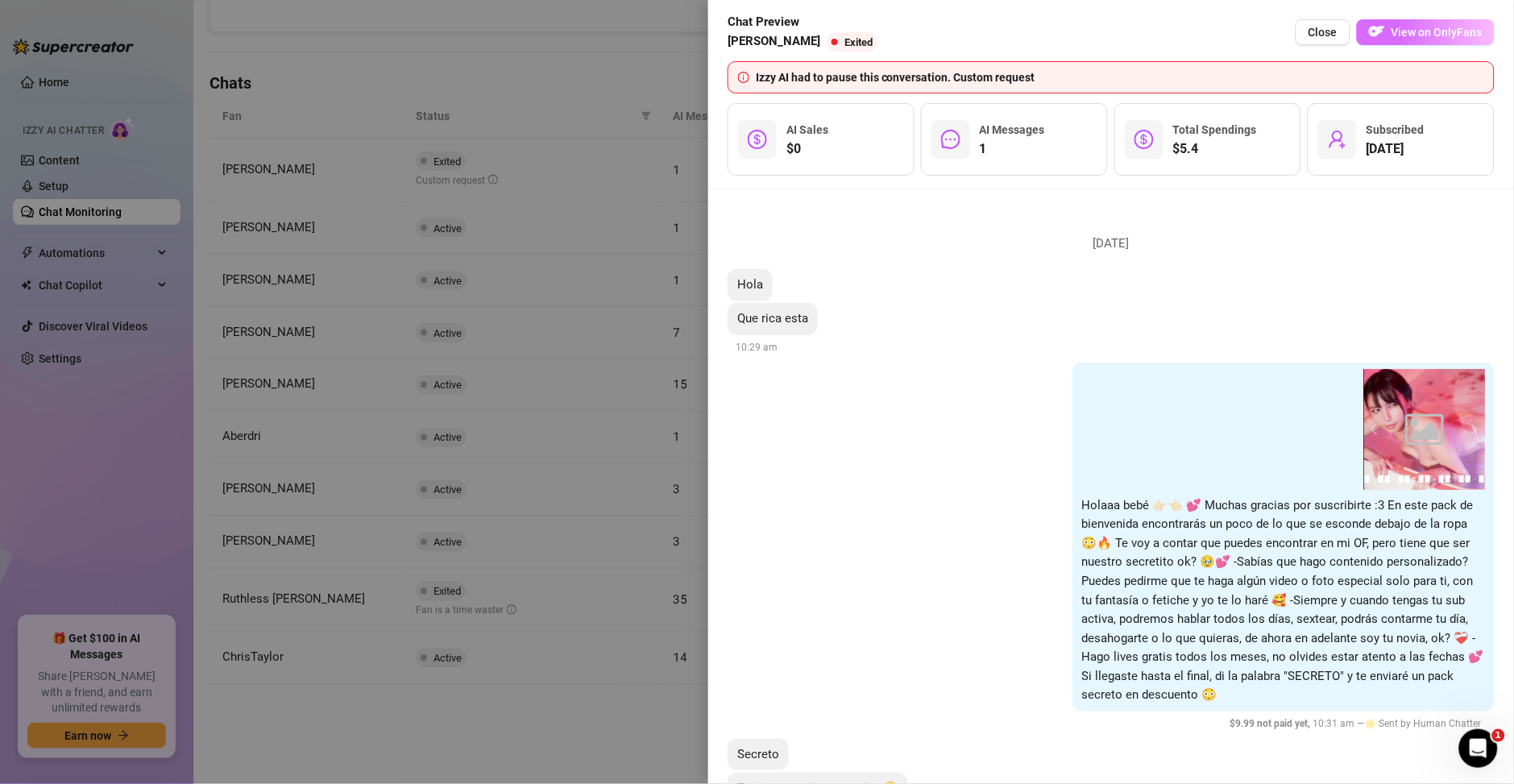
click at [1421, 41] on button "View on OnlyFans" at bounding box center [1426, 31] width 138 height 26
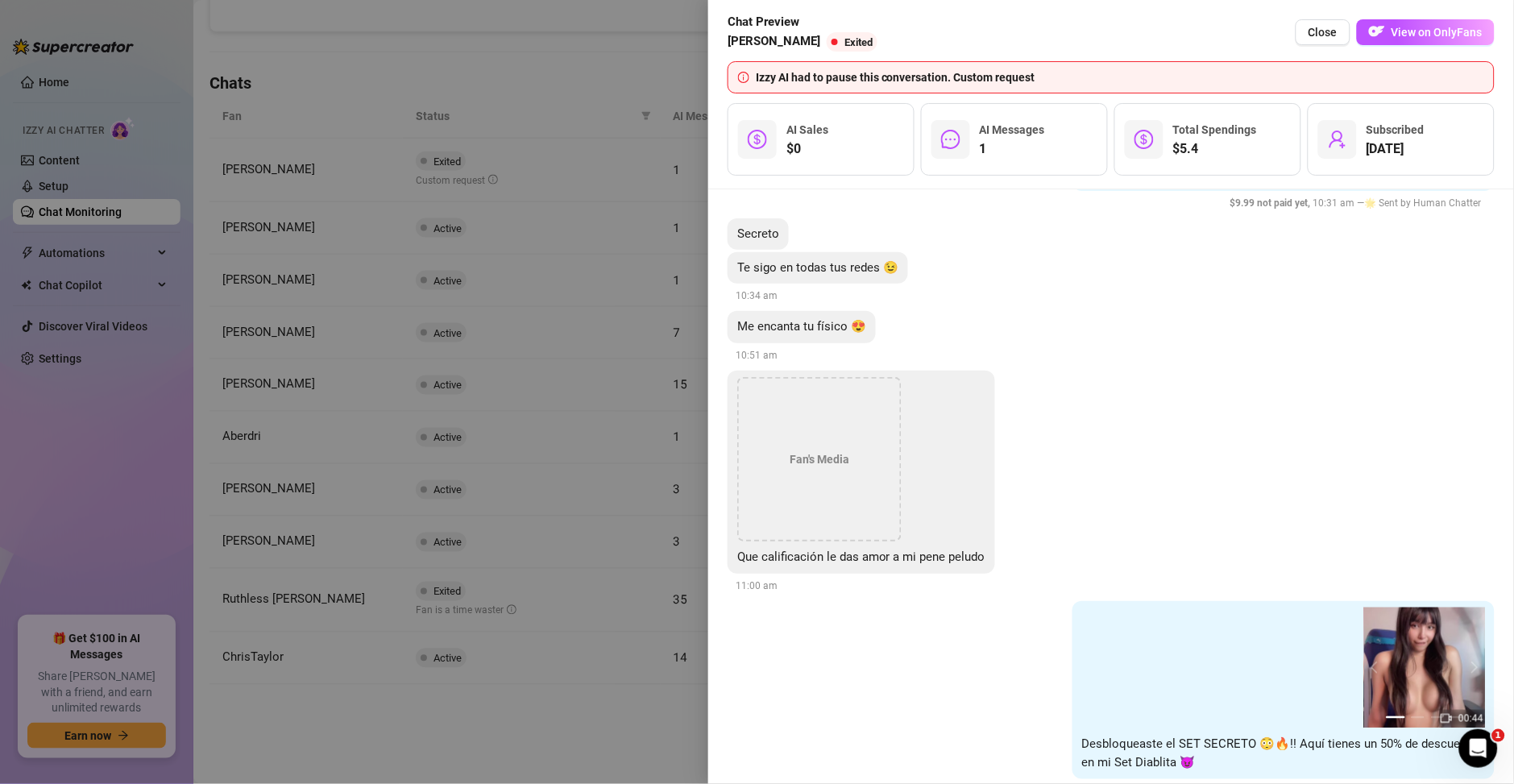
scroll to position [520, 0]
click at [1418, 31] on span "View on OnlyFans" at bounding box center [1437, 32] width 91 height 13
click at [1338, 28] on span "Close" at bounding box center [1323, 32] width 29 height 13
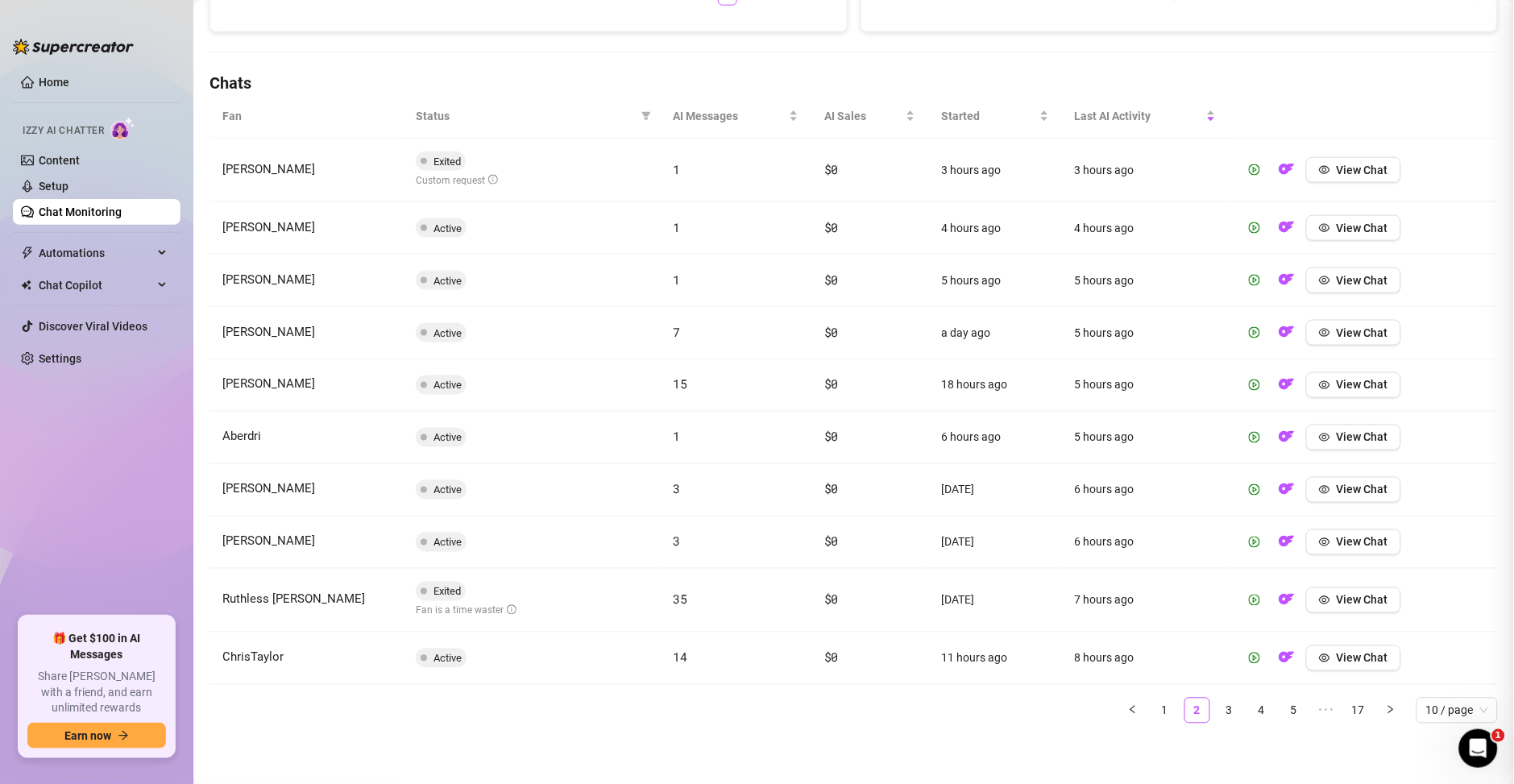
scroll to position [0, 0]
click at [1355, 602] on span "View Chat" at bounding box center [1363, 601] width 51 height 13
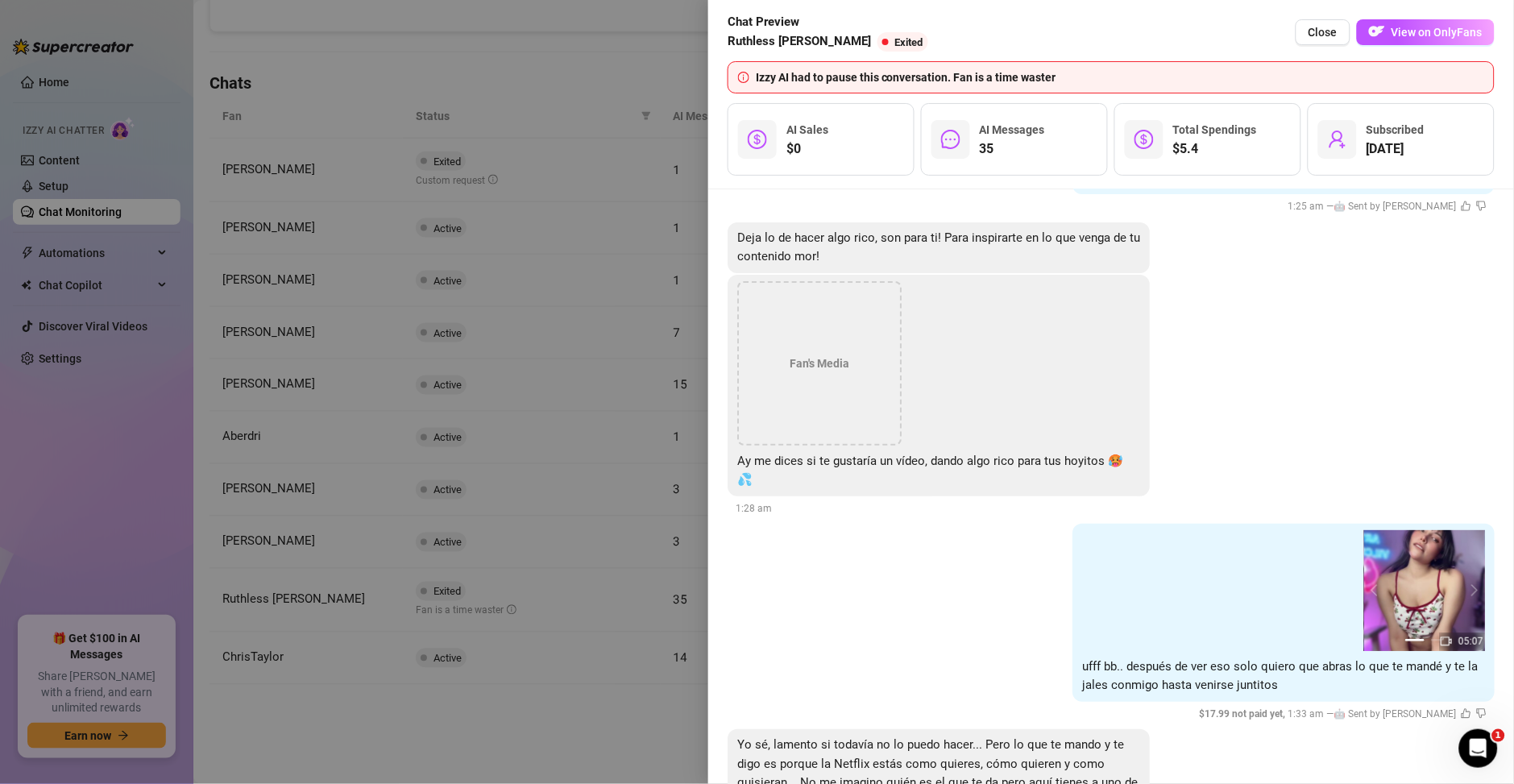
scroll to position [5590, 0]
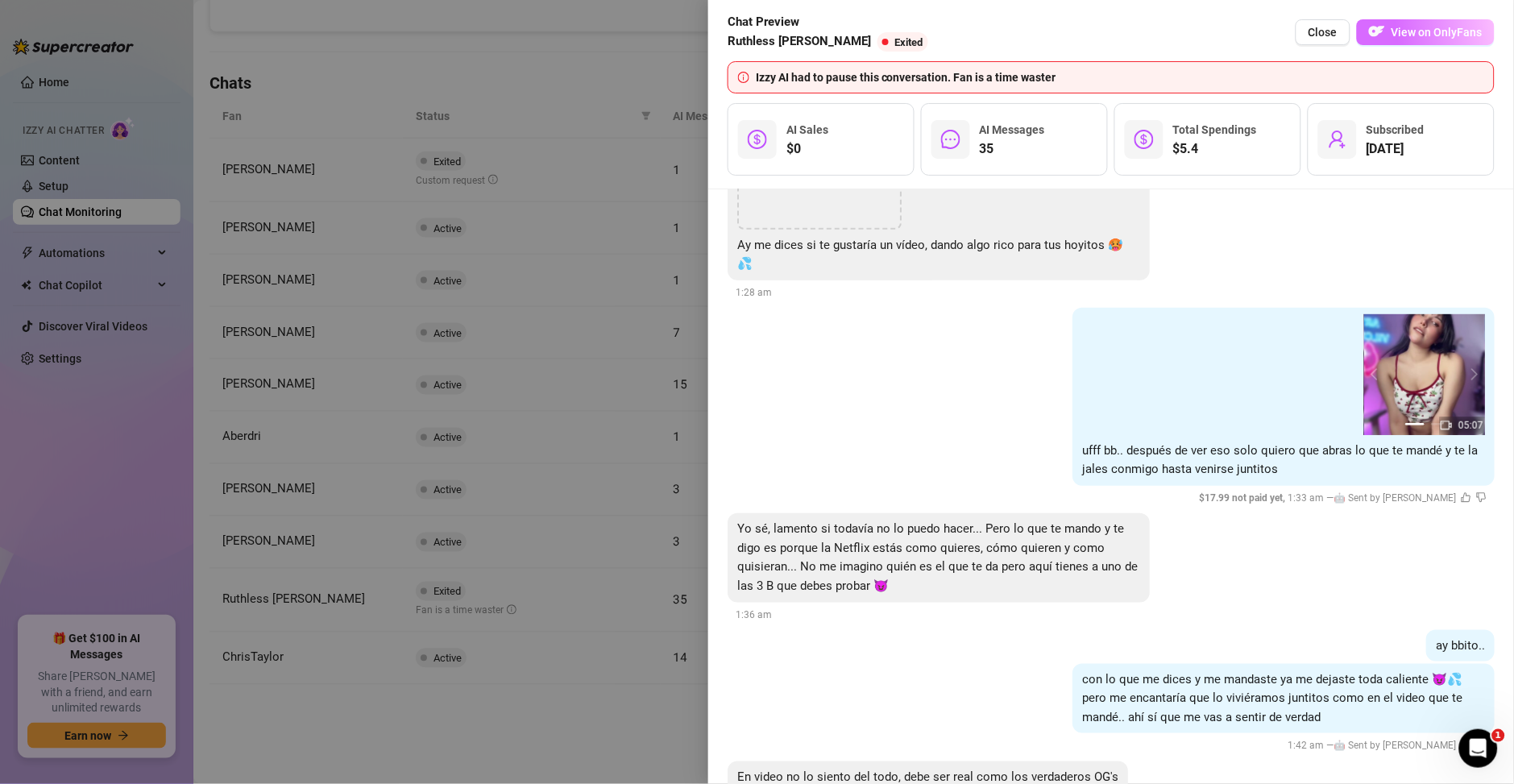
click at [1392, 36] on button "View on OnlyFans" at bounding box center [1426, 31] width 138 height 26
drag, startPoint x: 479, startPoint y: 717, endPoint x: 1312, endPoint y: 33, distance: 1077.8
click at [1312, 33] on button "Close" at bounding box center [1323, 31] width 55 height 26
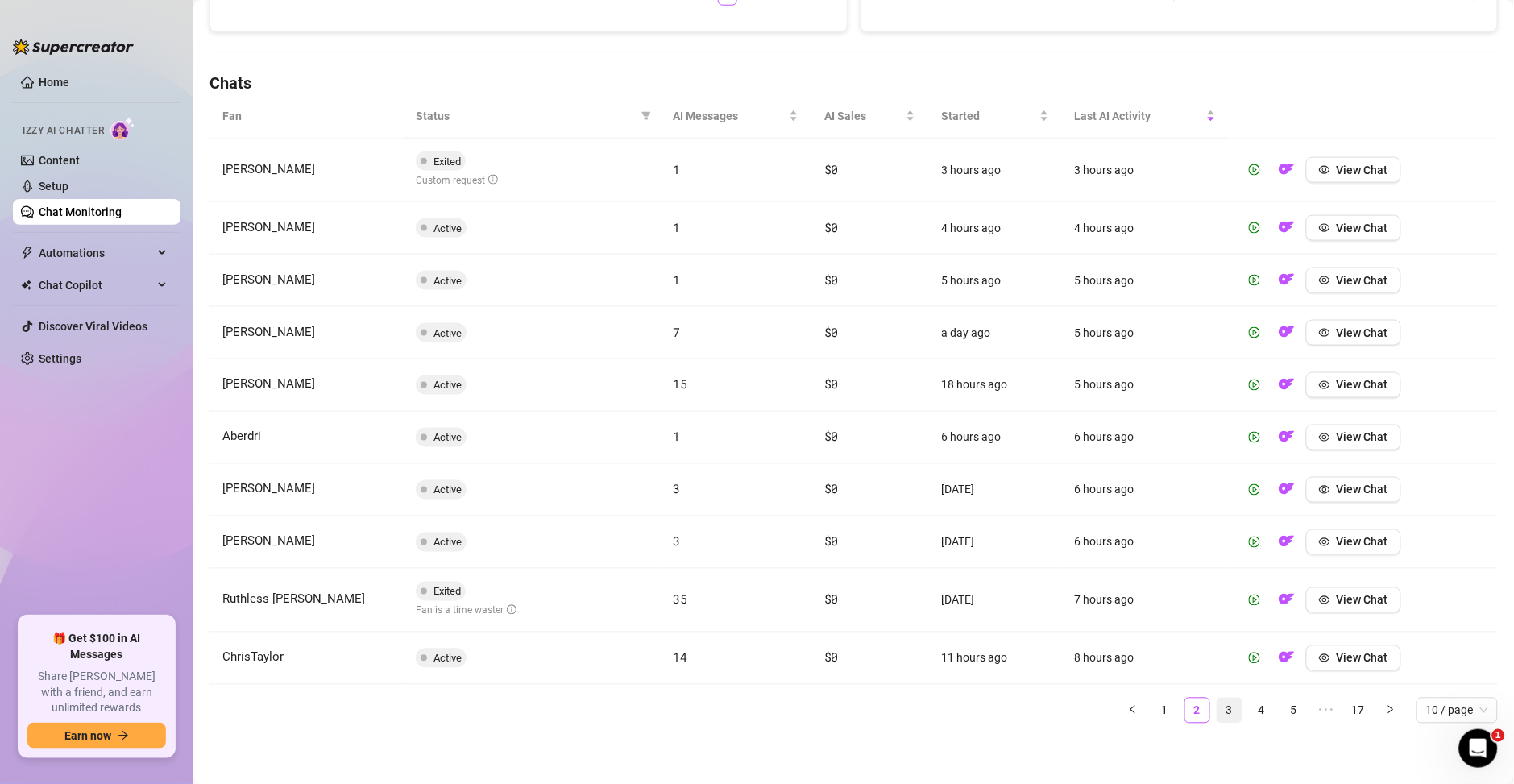
click at [1217, 714] on link "3" at bounding box center [1229, 710] width 24 height 24
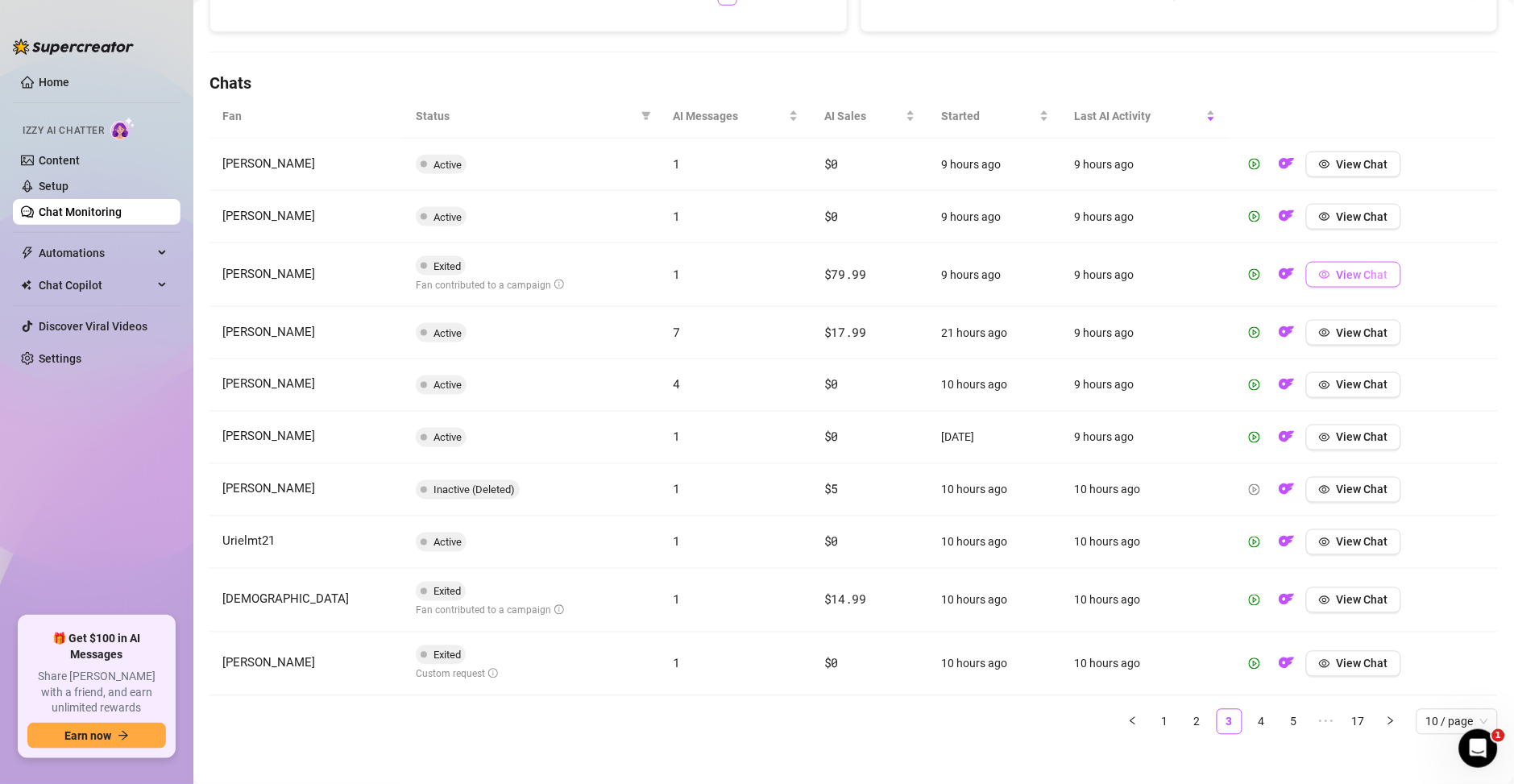
click at [1317, 273] on button "View Chat" at bounding box center [1354, 274] width 95 height 26
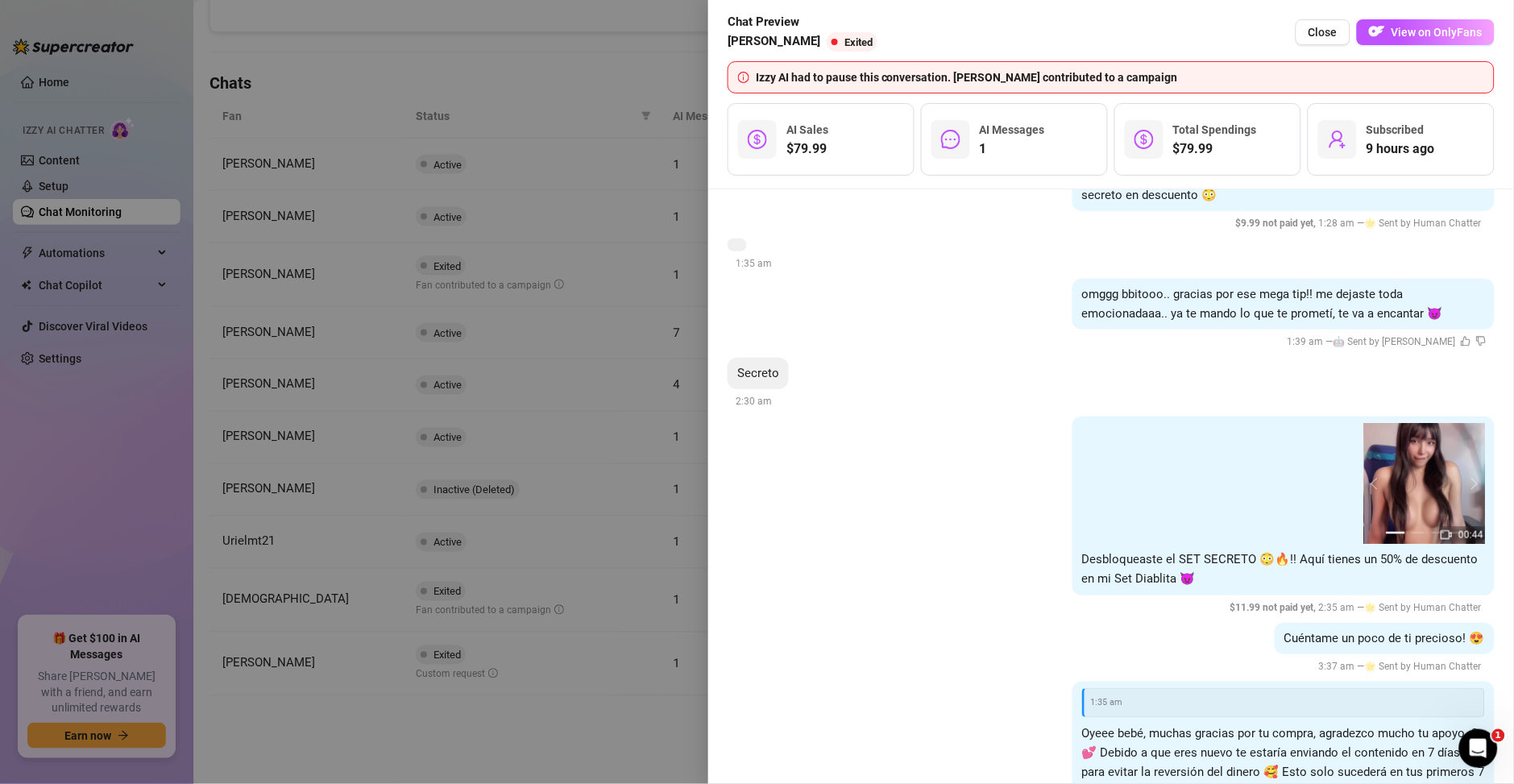
scroll to position [504, 0]
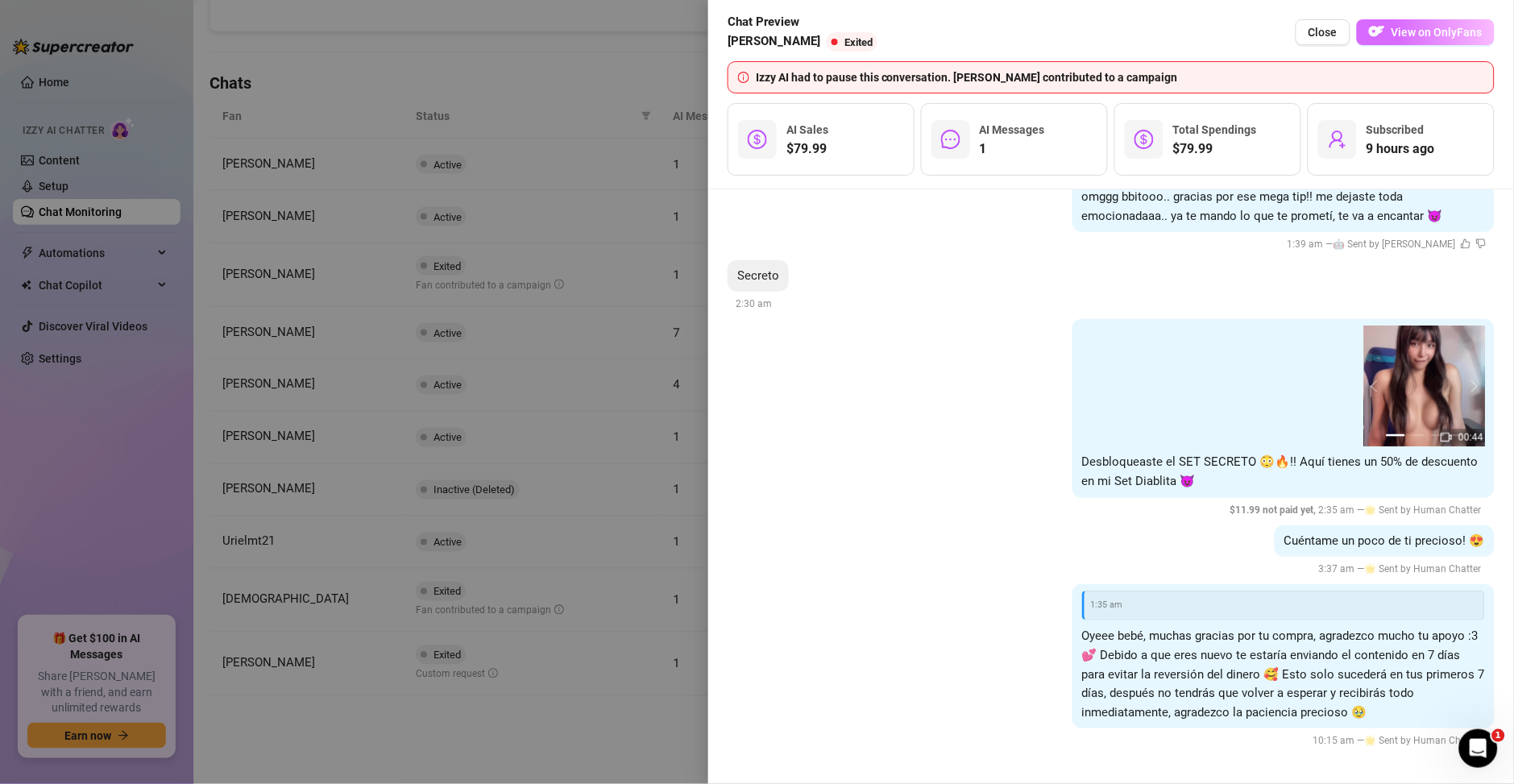
click at [1413, 32] on span "View on OnlyFans" at bounding box center [1437, 32] width 91 height 13
click at [633, 539] on div at bounding box center [757, 392] width 1514 height 784
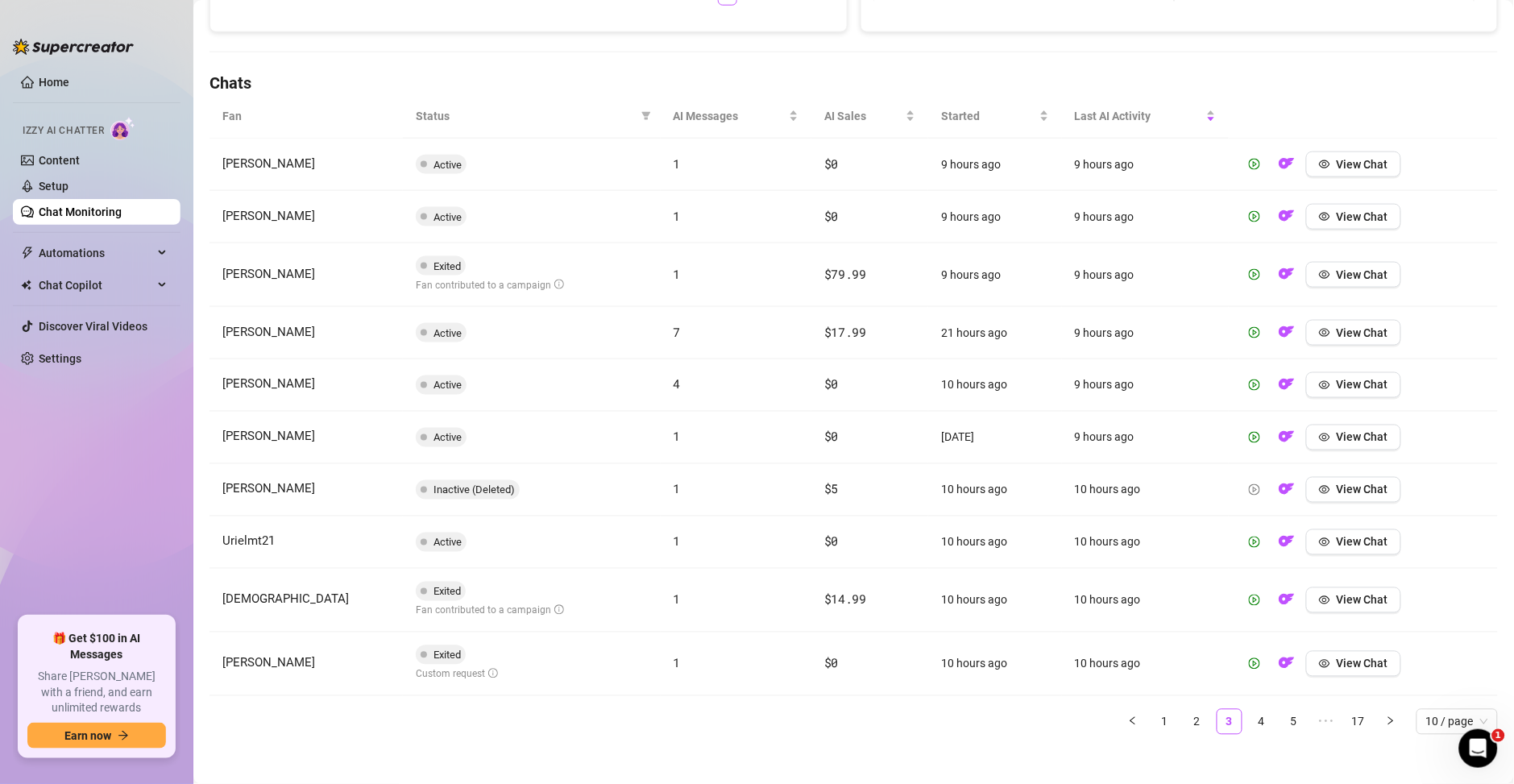
scroll to position [516, 0]
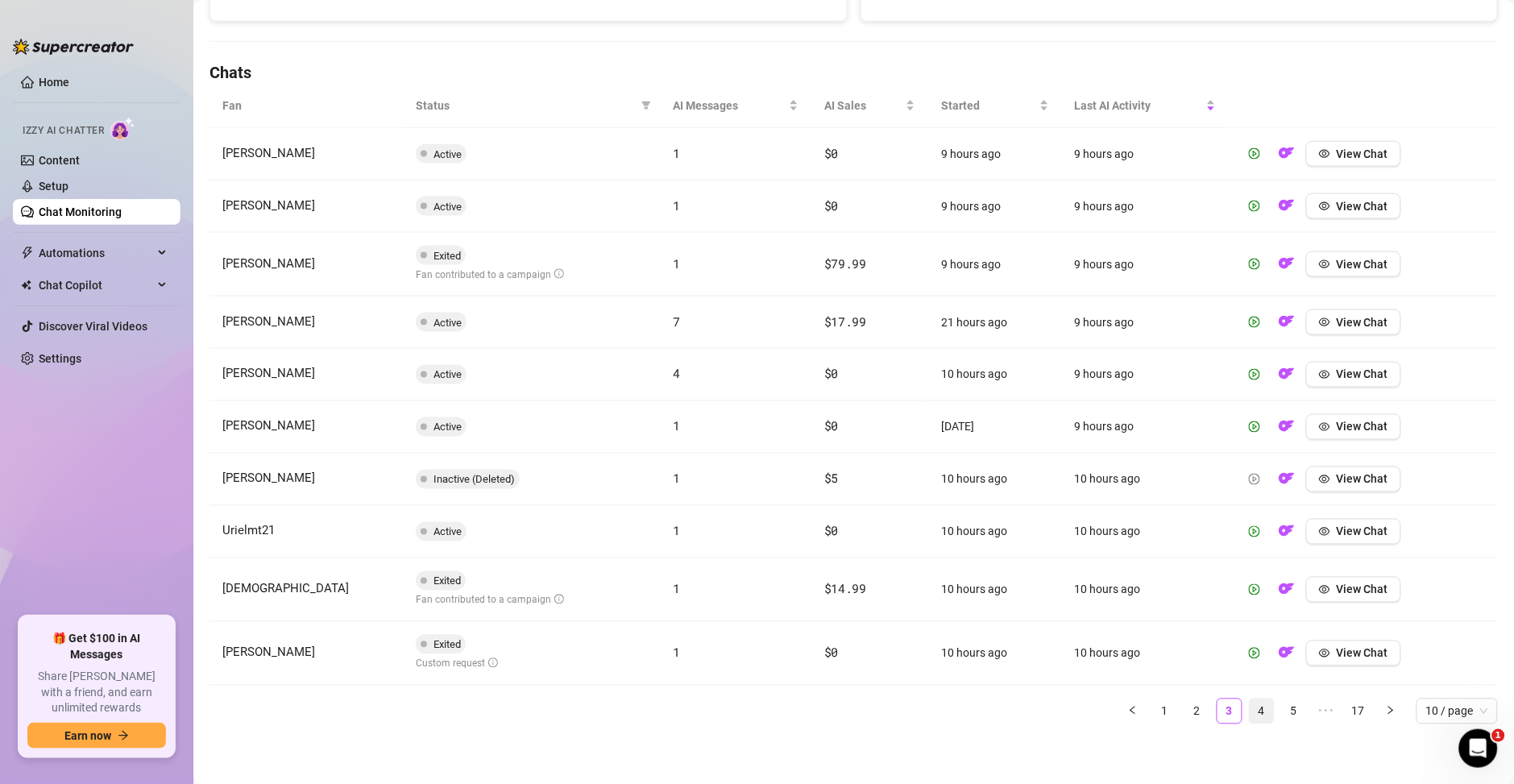
click at [1250, 716] on link "4" at bounding box center [1261, 710] width 24 height 24
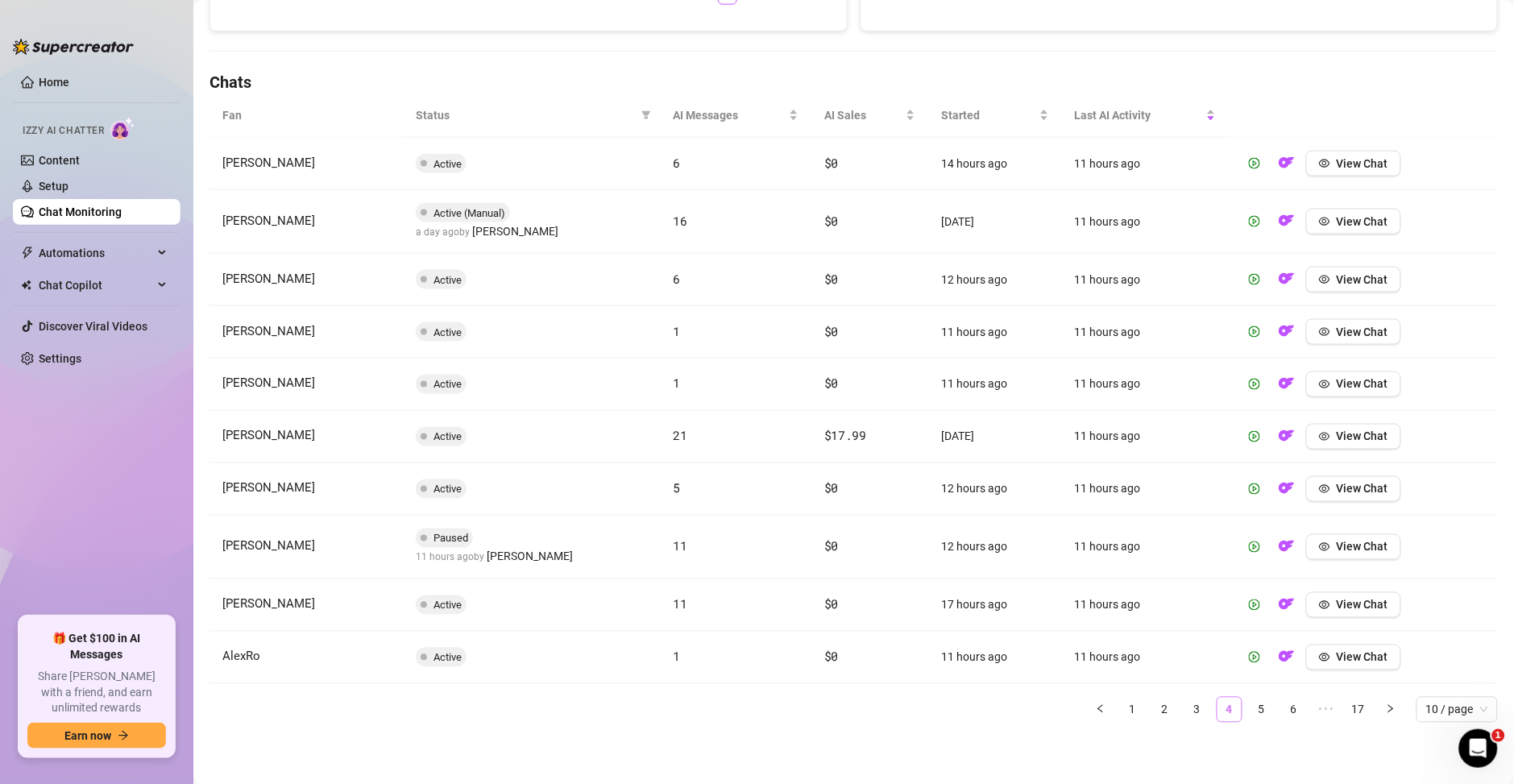
scroll to position [506, 0]
click at [1426, 709] on span "10 / page" at bounding box center [1457, 710] width 62 height 24
click at [1426, 666] on div "100 / page" at bounding box center [1457, 677] width 75 height 26
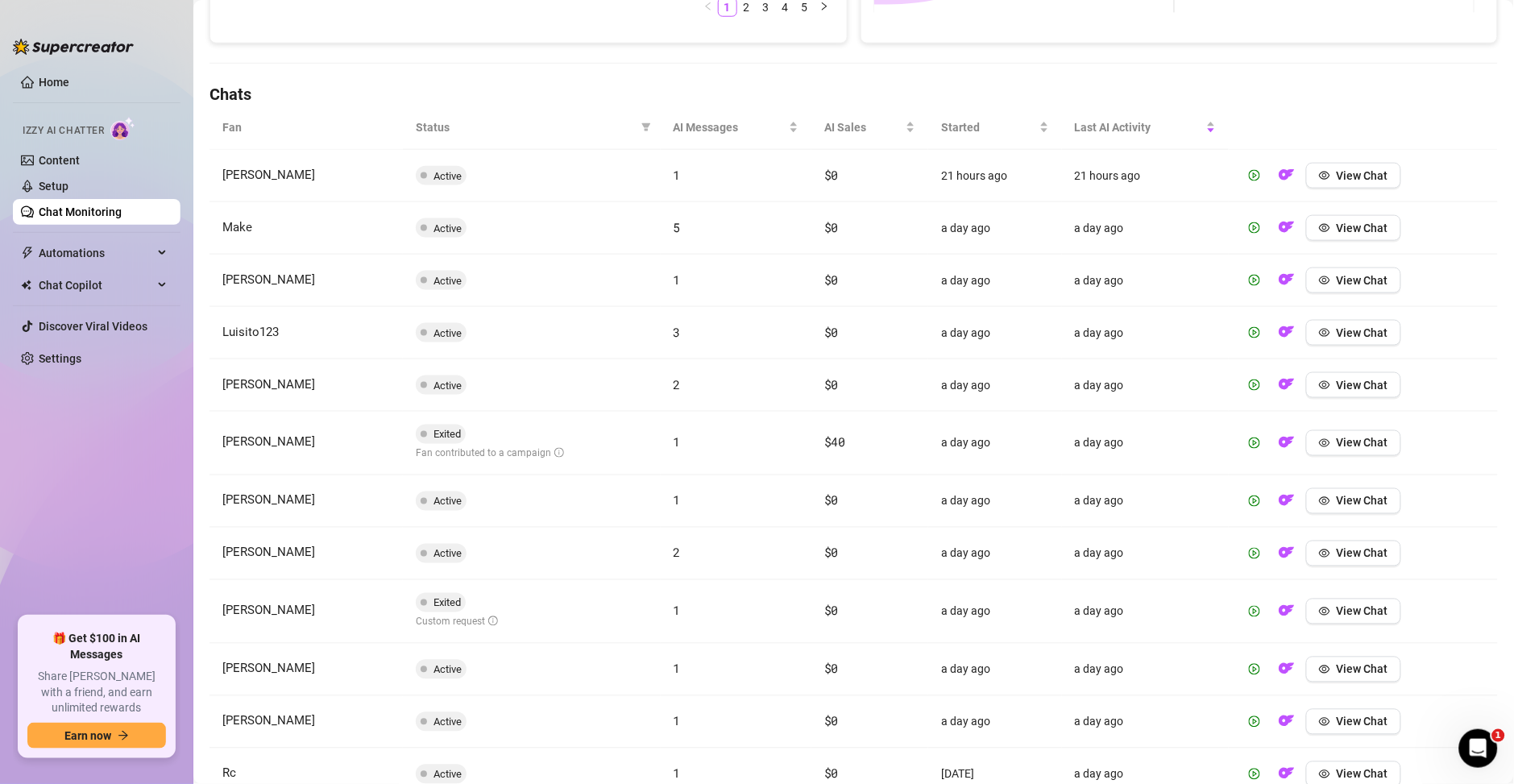
scroll to position [0, 0]
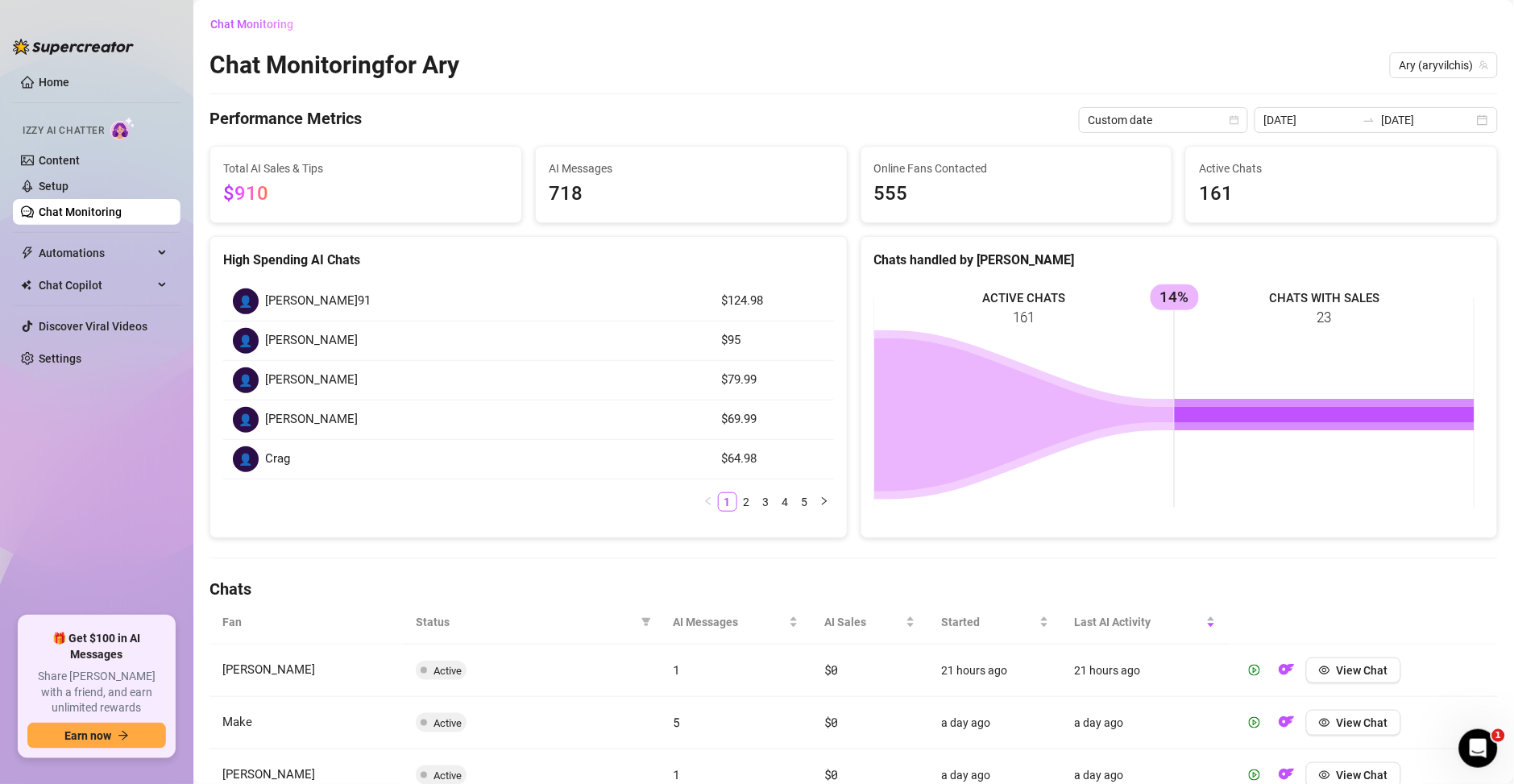
click at [240, 305] on div "👤" at bounding box center [245, 301] width 26 height 26
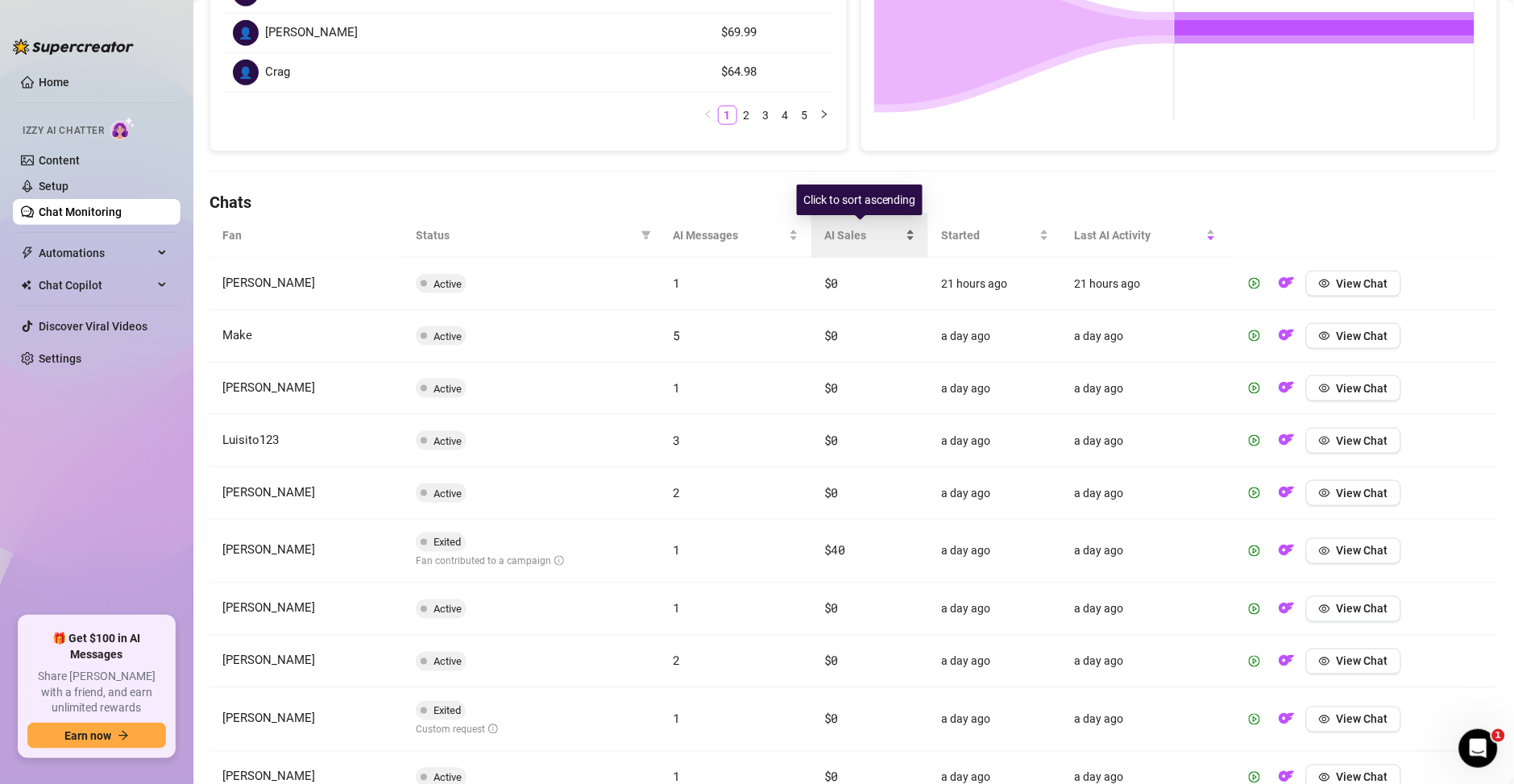
click at [903, 236] on div "AI Sales" at bounding box center [870, 235] width 91 height 17
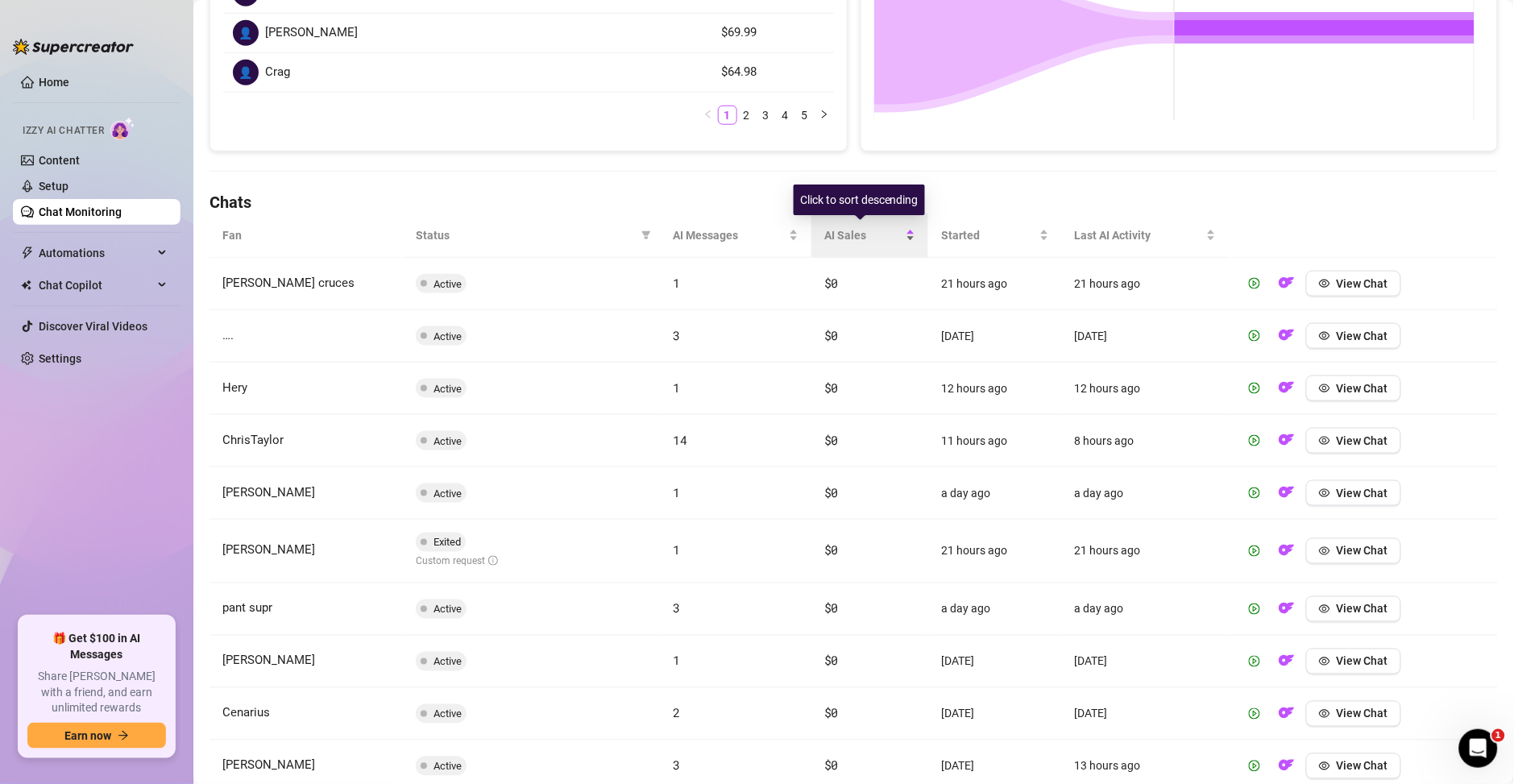
click at [899, 226] on div "AI Sales" at bounding box center [870, 235] width 91 height 17
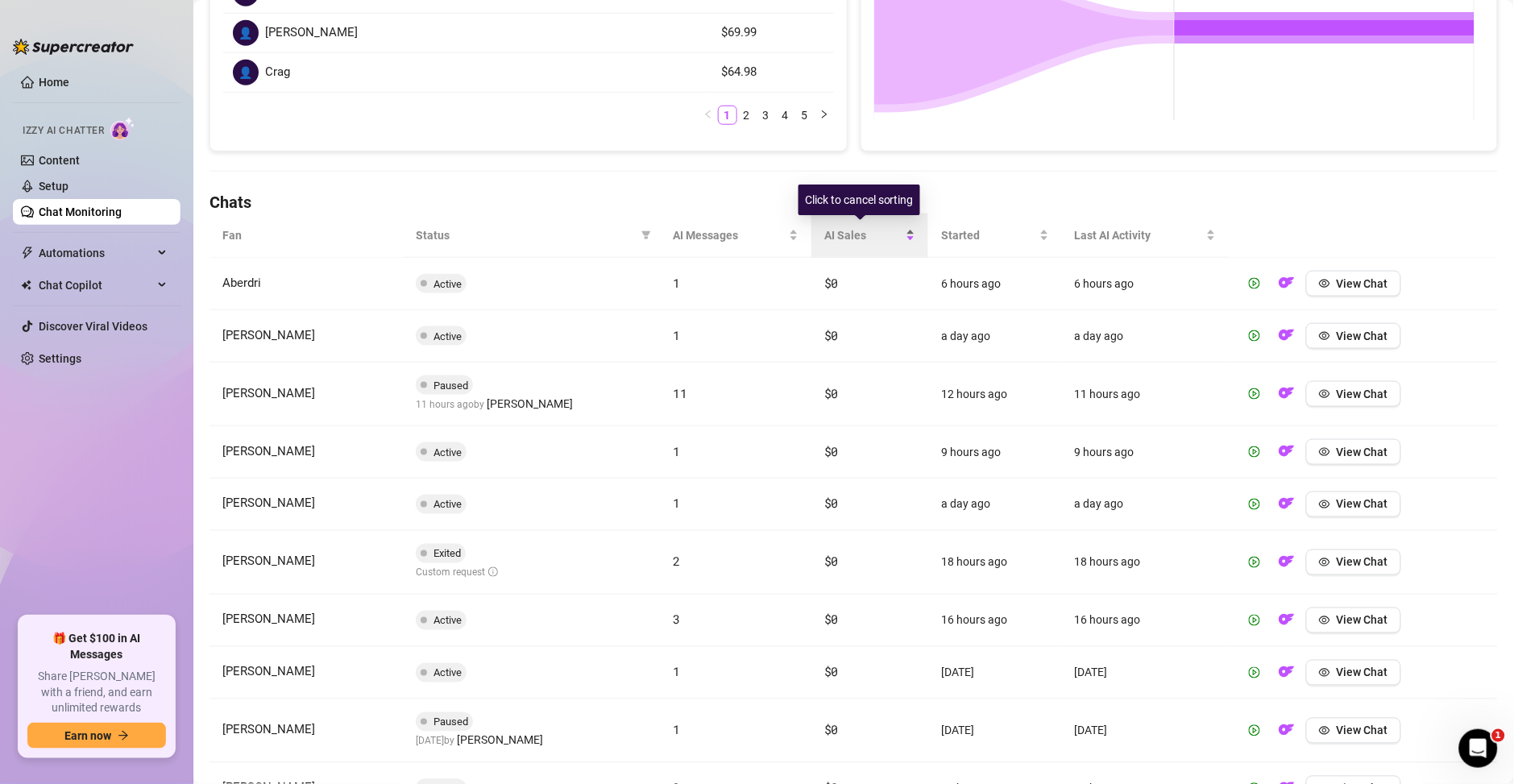
click at [900, 242] on div "AI Sales" at bounding box center [870, 235] width 91 height 17
click at [896, 227] on div "AI Sales" at bounding box center [870, 235] width 91 height 17
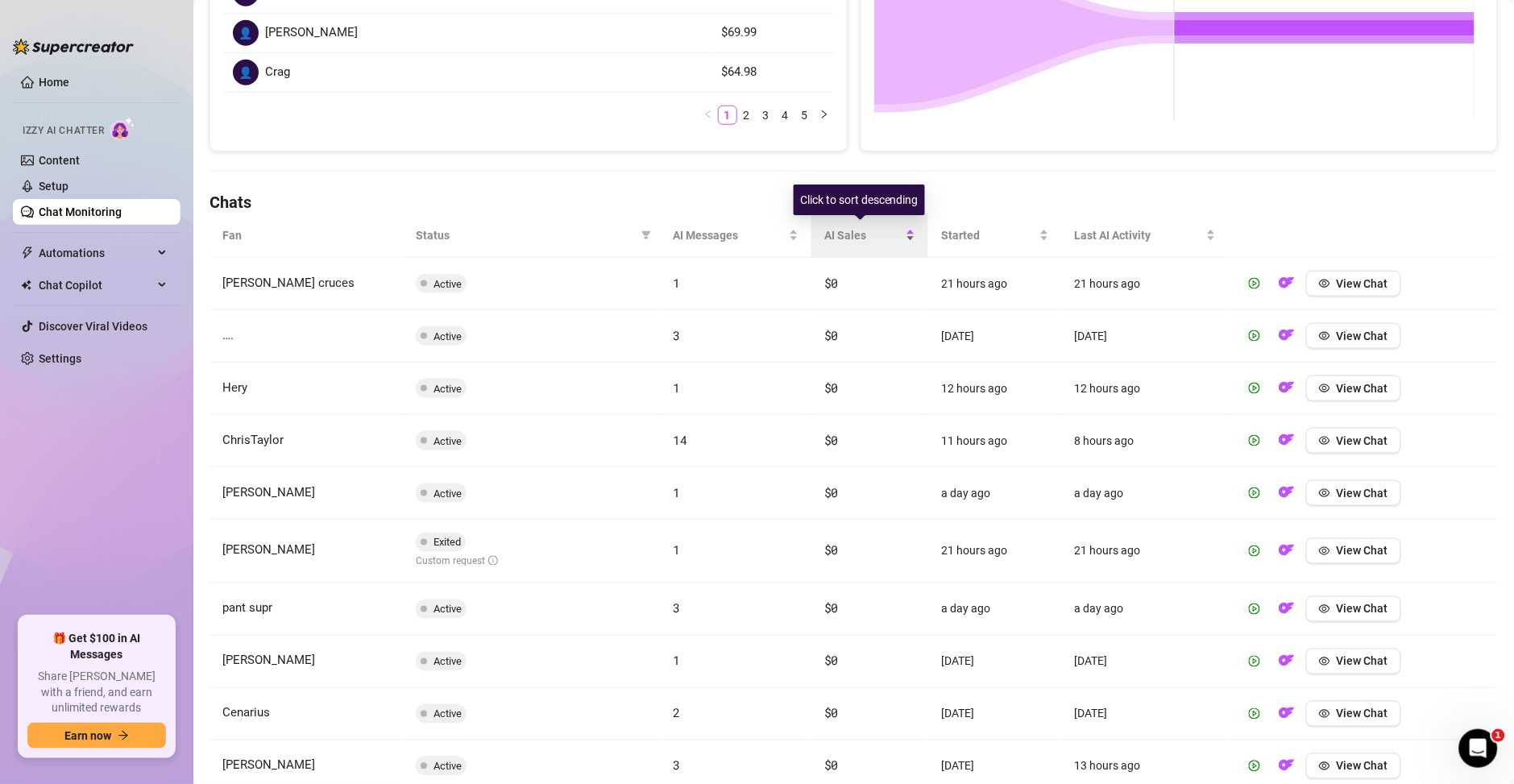
click at [868, 231] on span "AI Sales" at bounding box center [864, 235] width 79 height 17
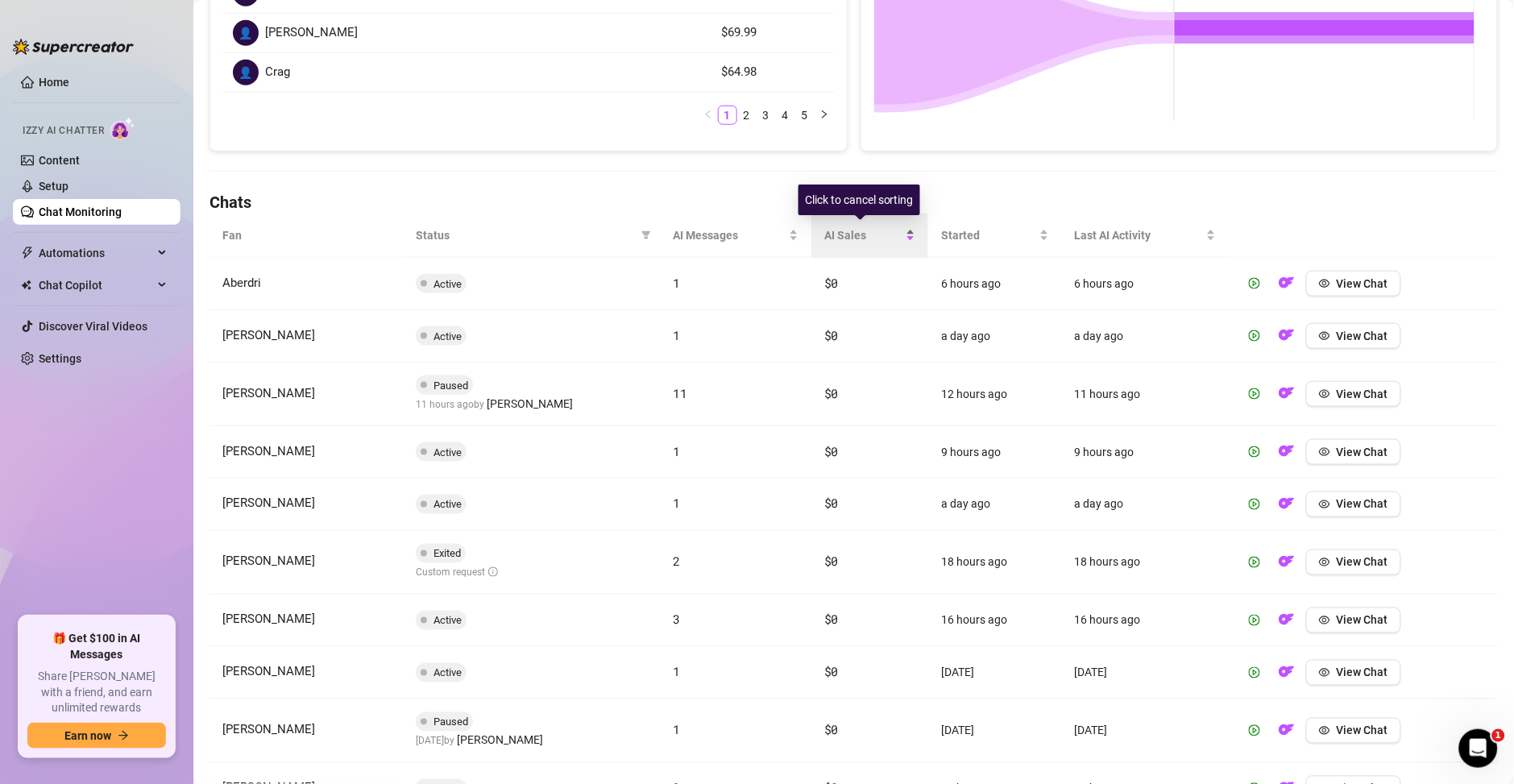
click at [868, 231] on span "AI Sales" at bounding box center [864, 235] width 79 height 17
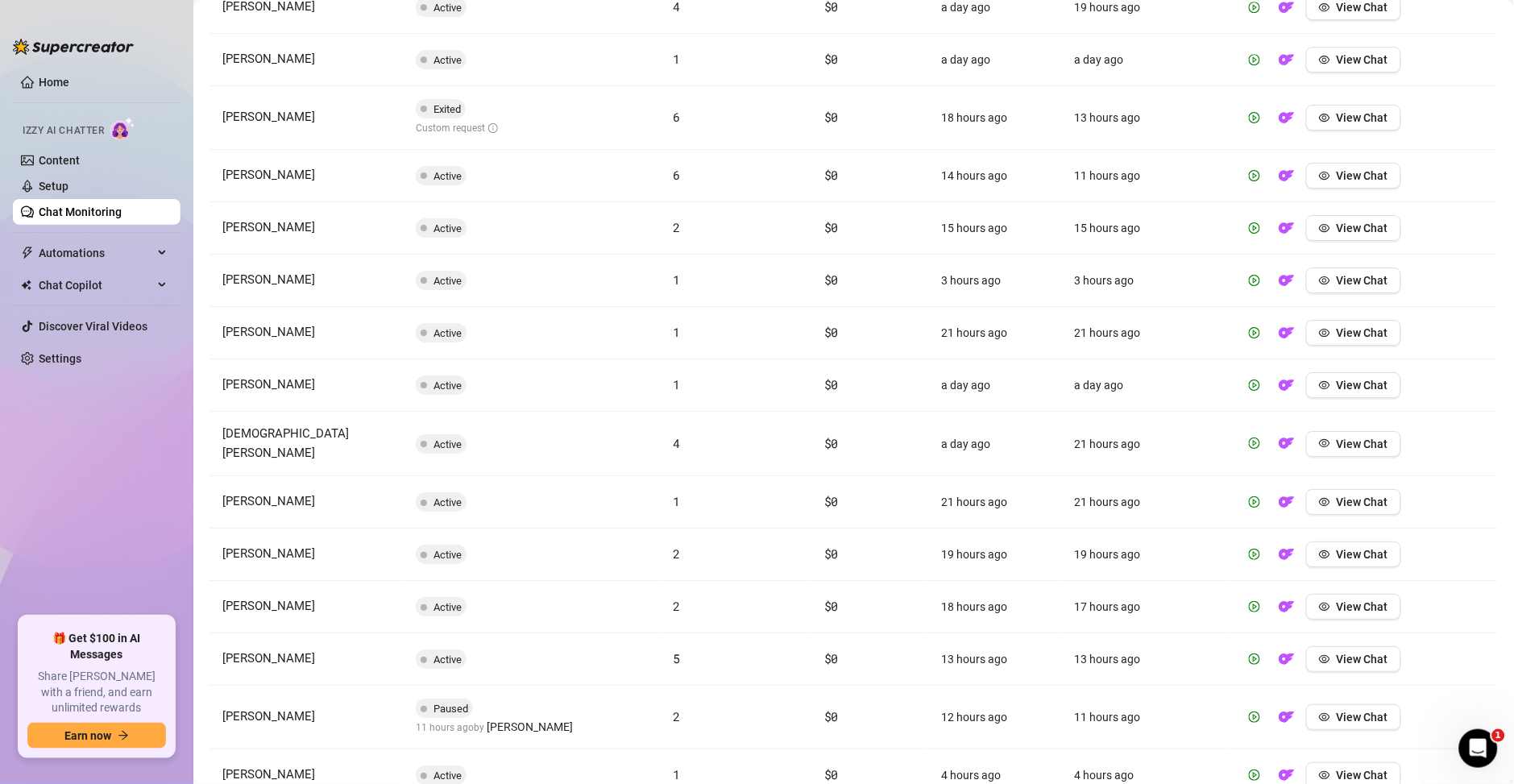
scroll to position [3382, 0]
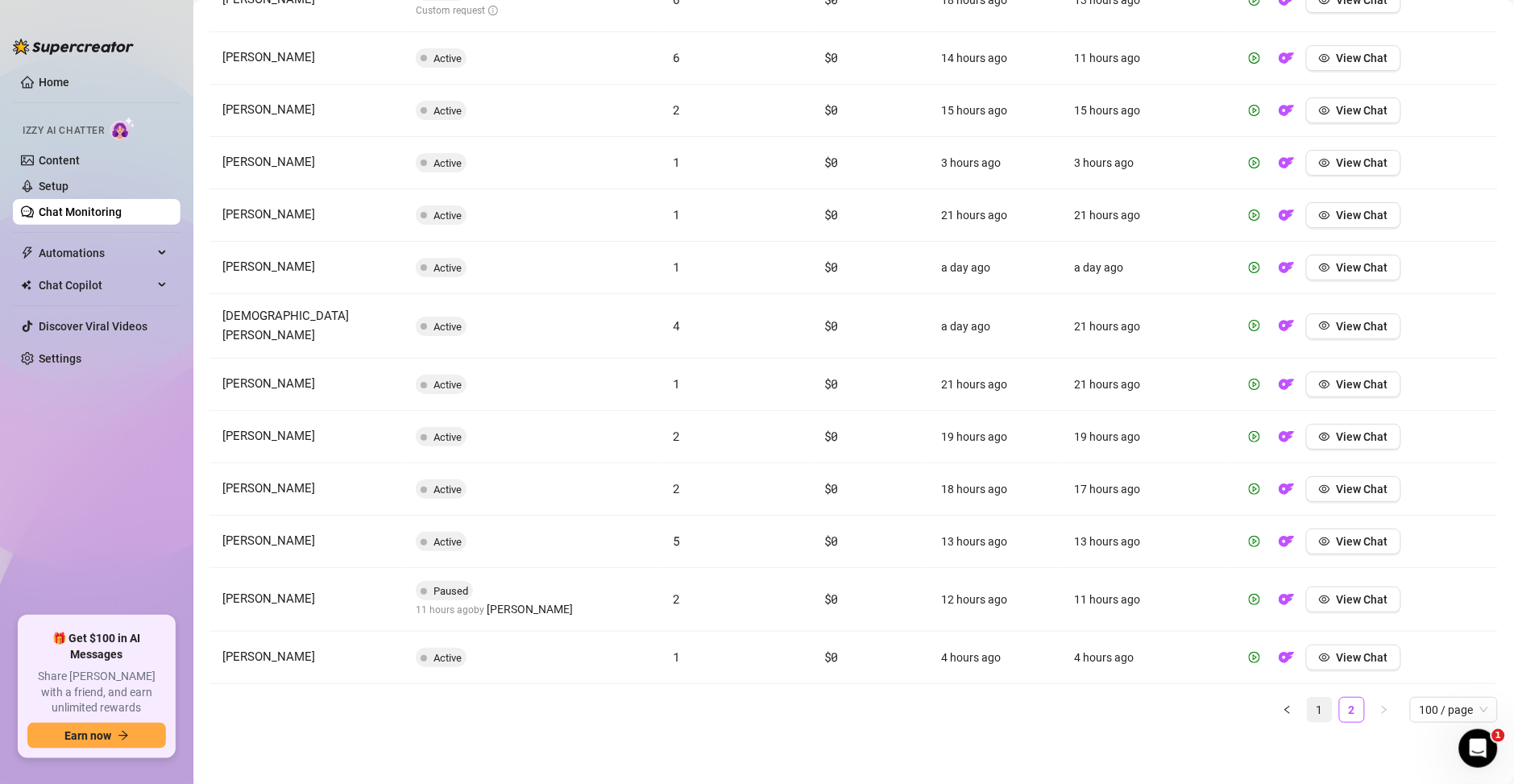
click at [1308, 710] on link "1" at bounding box center [1320, 709] width 24 height 24
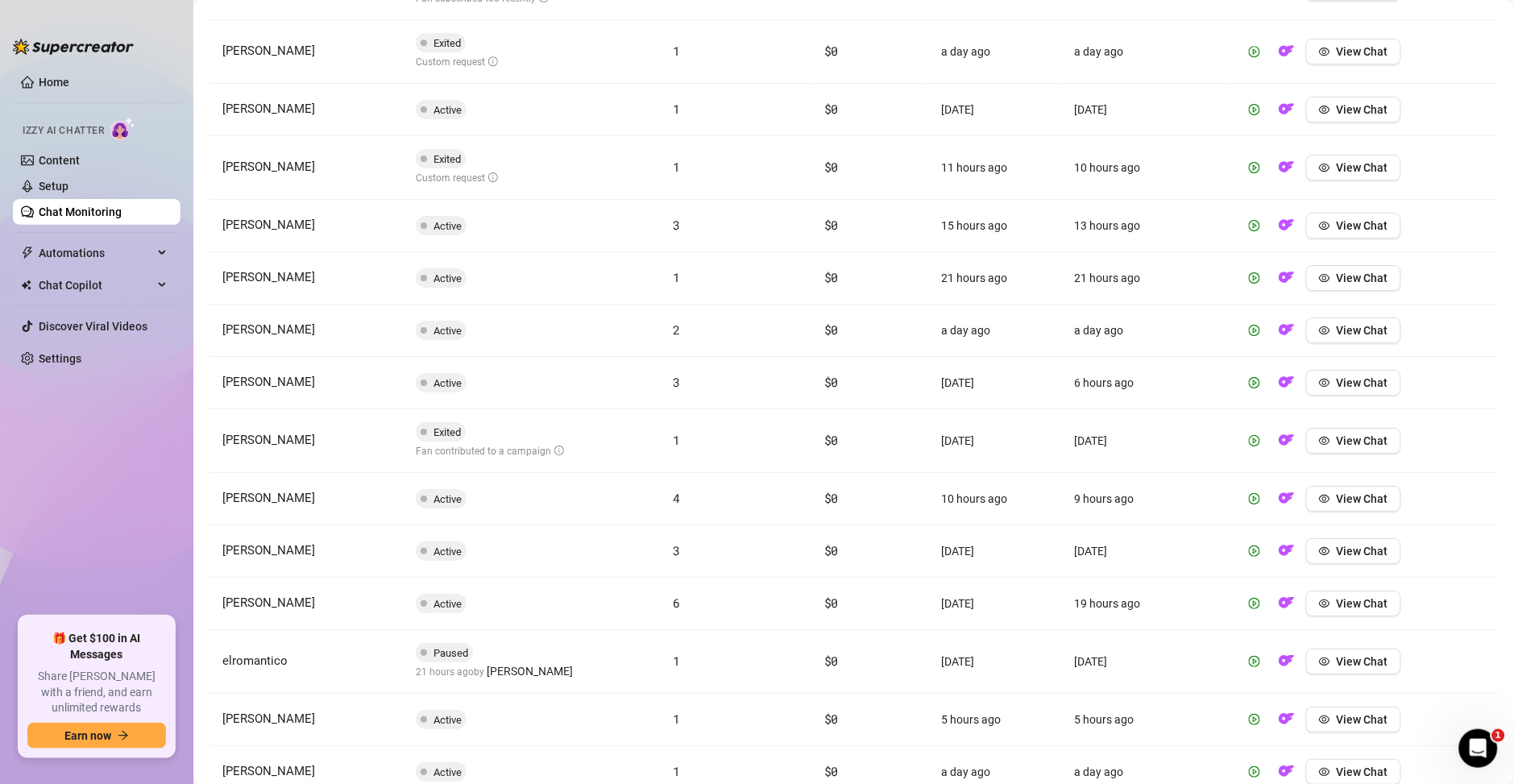
scroll to position [3245, 0]
click at [1350, 449] on button "View Chat" at bounding box center [1354, 440] width 95 height 26
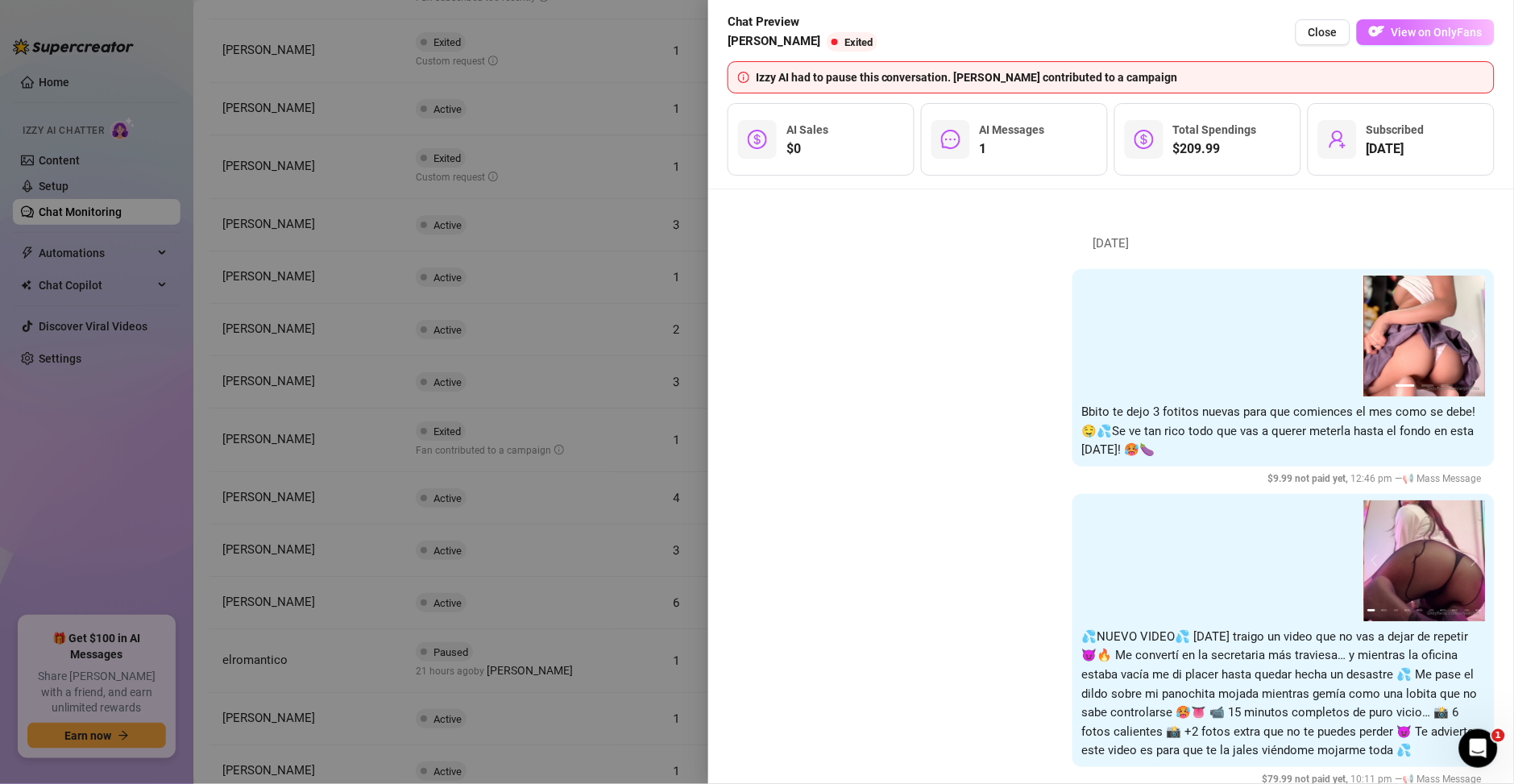
click at [1412, 37] on span "View on OnlyFans" at bounding box center [1437, 32] width 91 height 13
click at [609, 249] on div at bounding box center [757, 392] width 1514 height 784
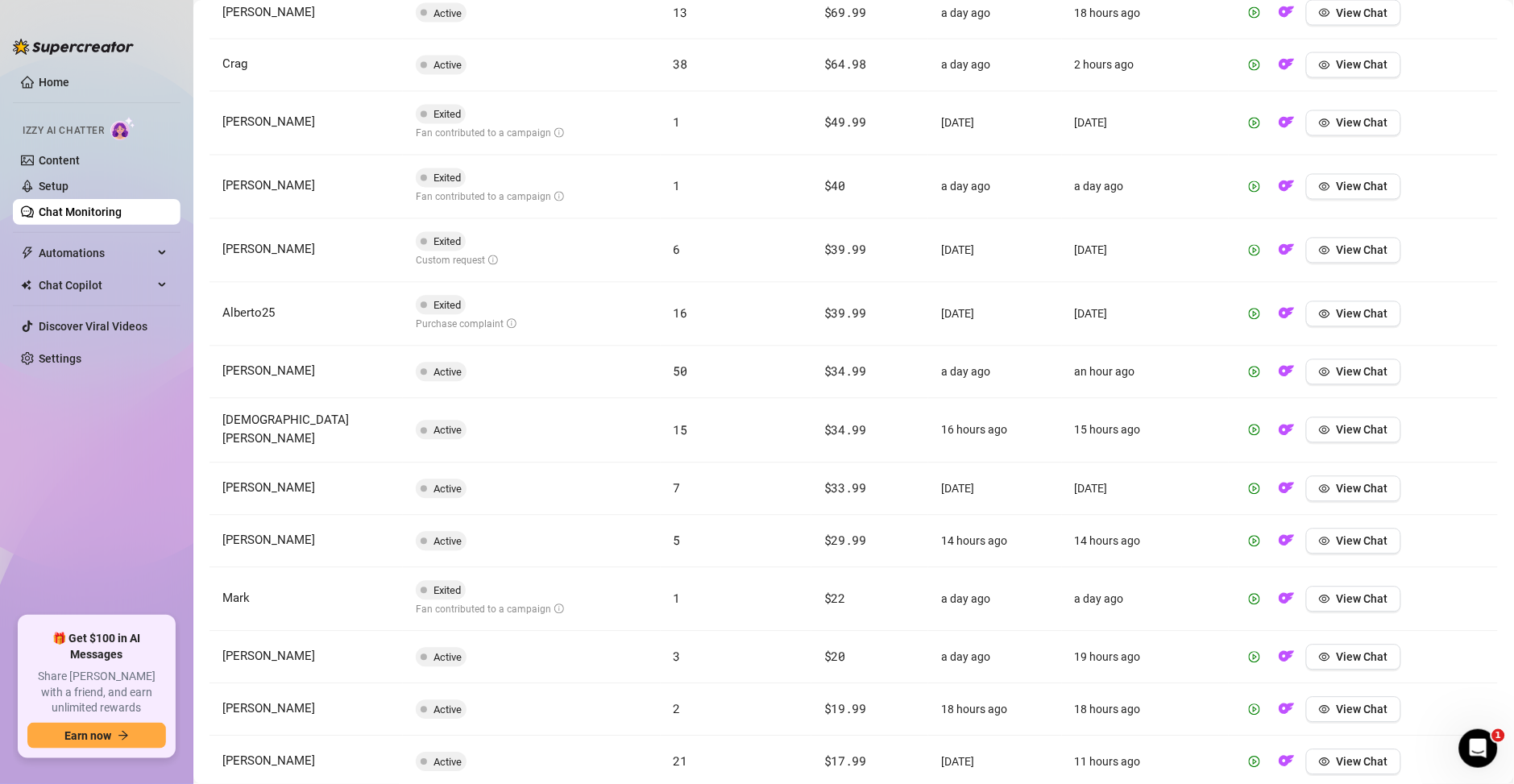
scroll to position [0, 0]
